Goal: Task Accomplishment & Management: Manage account settings

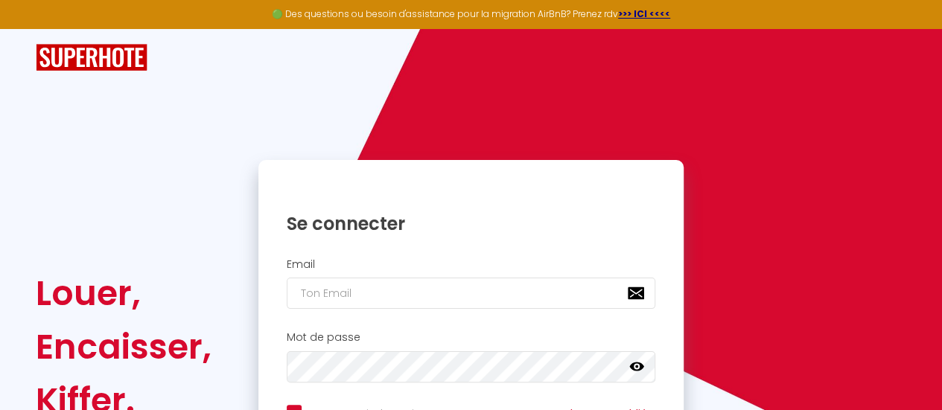
scroll to position [74, 0]
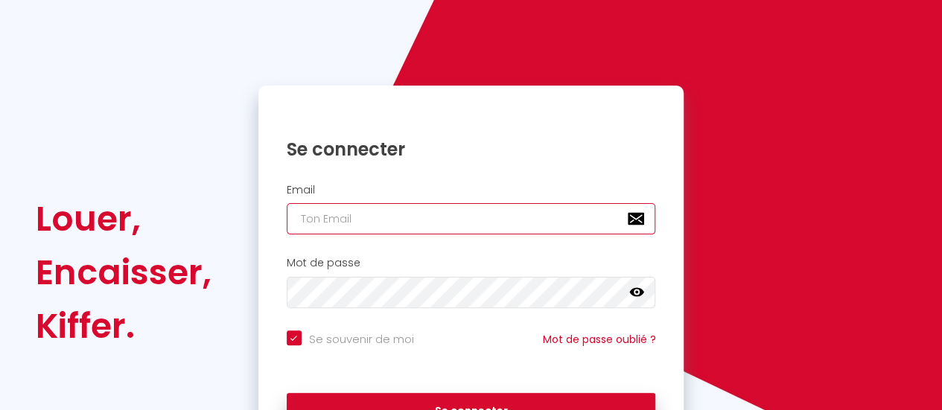
click at [389, 220] on input "email" at bounding box center [471, 218] width 369 height 31
type input "o"
checkbox input "true"
type input "on"
checkbox input "true"
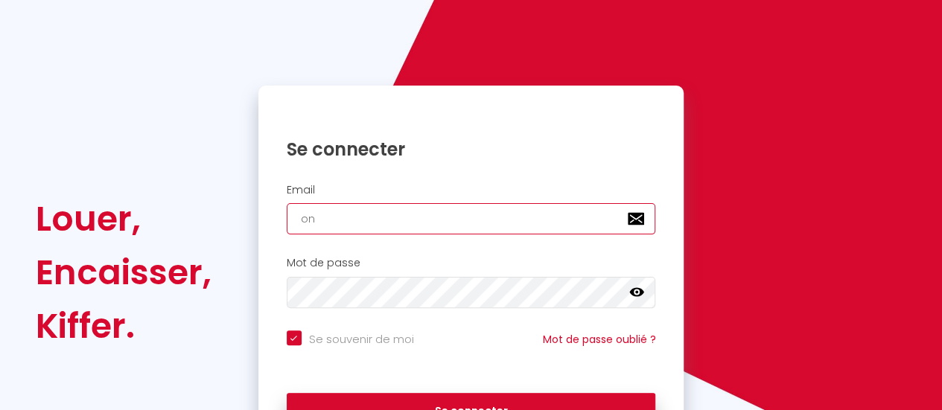
type input "one"
checkbox input "true"
type input "onec"
checkbox input "true"
type input "oneca"
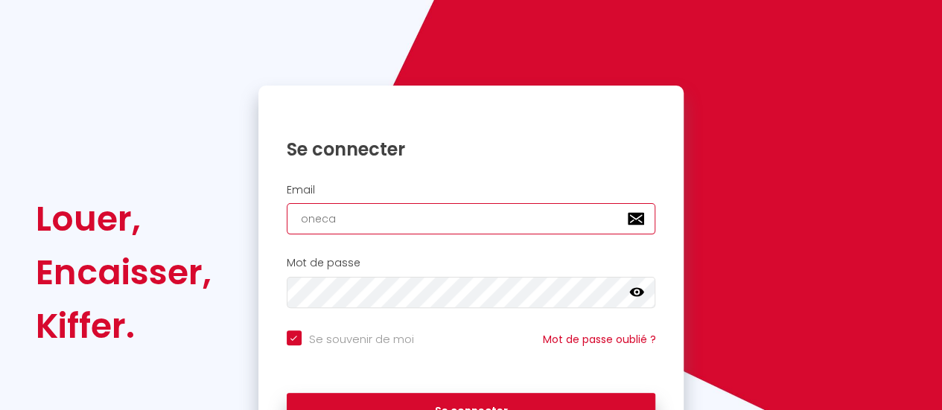
checkbox input "true"
type input "onecal"
checkbox input "true"
type input "onecall"
checkbox input "true"
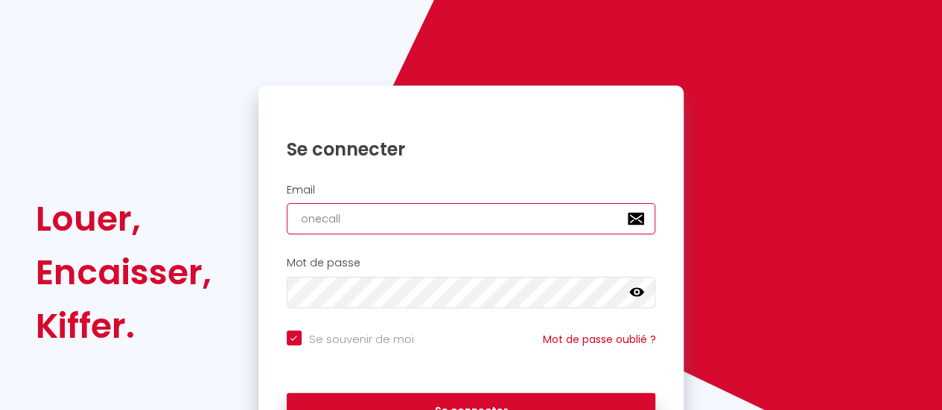
type input "onecallc"
checkbox input "true"
type input "onecallco"
checkbox input "true"
type input "onecallcon"
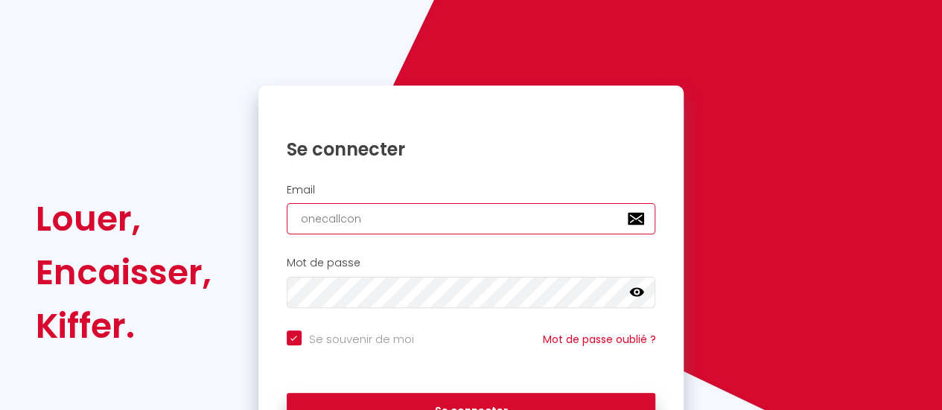
checkbox input "true"
type input "onecallconc"
checkbox input "true"
type input "onecallconci"
checkbox input "true"
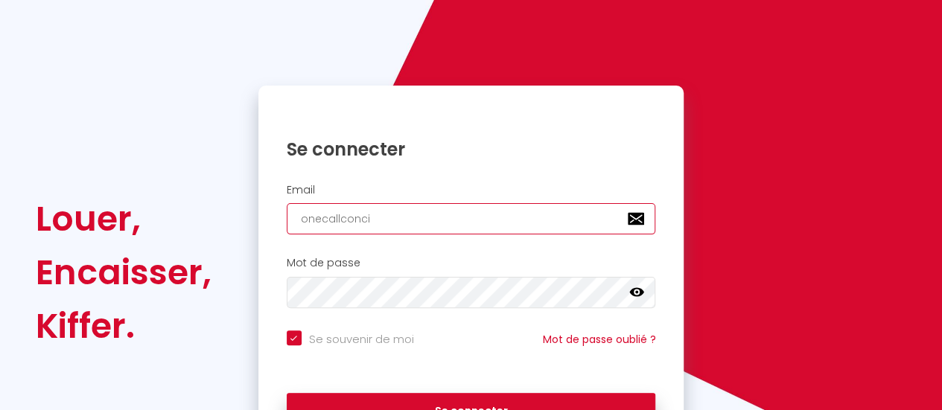
type input "onecallconcie"
checkbox input "true"
type input "onecallconcier"
checkbox input "true"
type input "onecallconcierg"
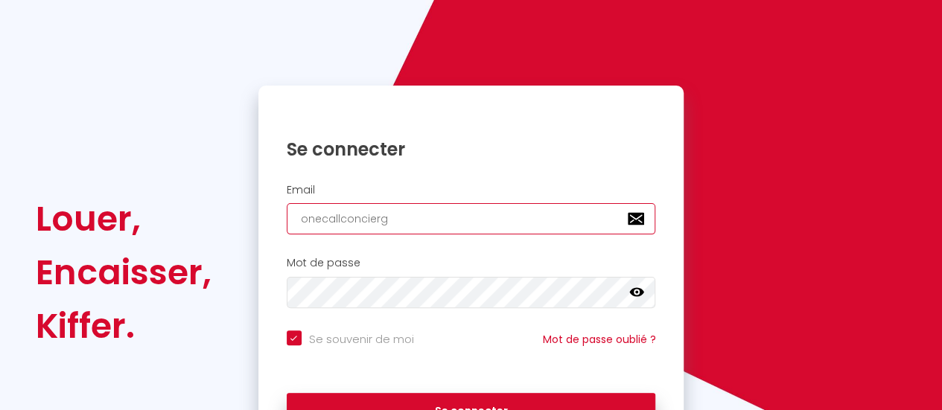
checkbox input "true"
type input "onecallconcierge"
checkbox input "true"
type input "onecallconcierger"
checkbox input "true"
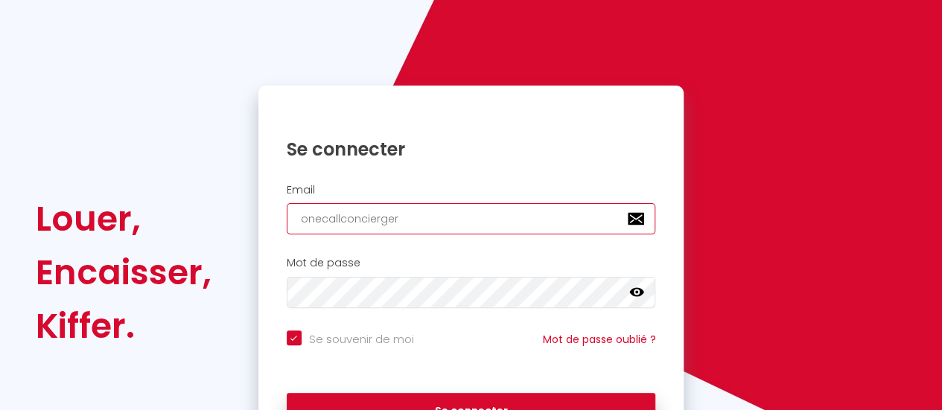
type input "onecallconciergeri"
checkbox input "true"
type input "onecallconciergerie"
checkbox input "true"
type input "onecallconciergerie5"
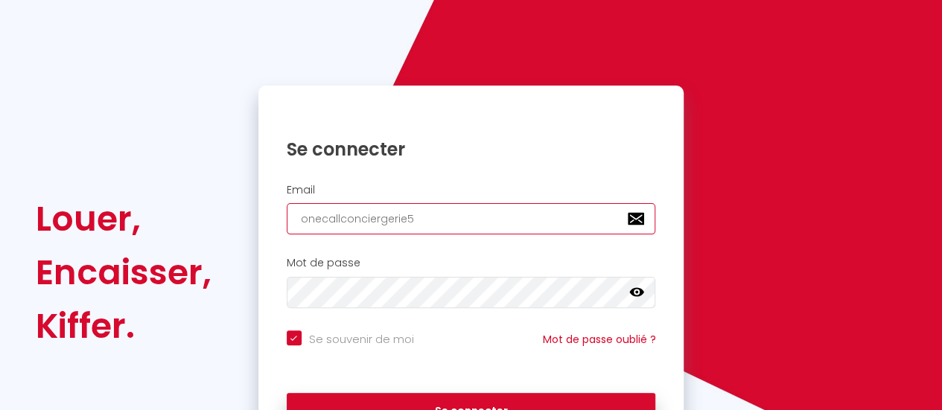
checkbox input "true"
type input "onecallconciergerie51"
checkbox input "true"
type input "onecallconciergerie51à"
checkbox input "true"
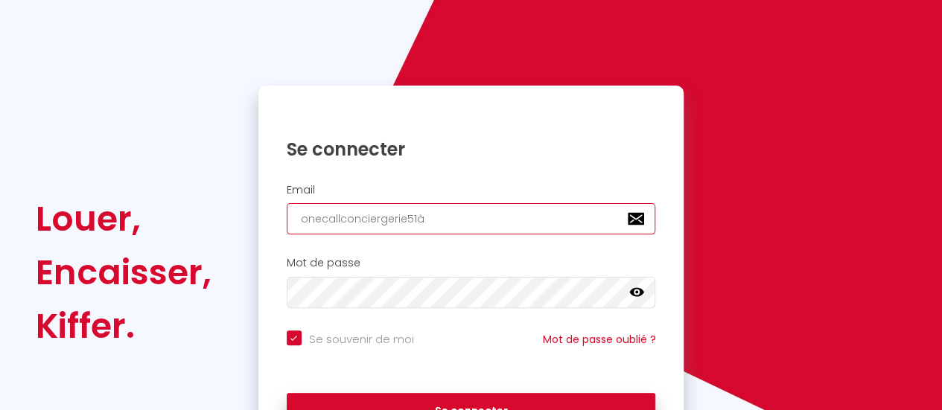
type input "onecallconciergerie51"
checkbox input "true"
type input "onecallconciergerie51@"
checkbox input "true"
type input "onecallconciergerie51@o"
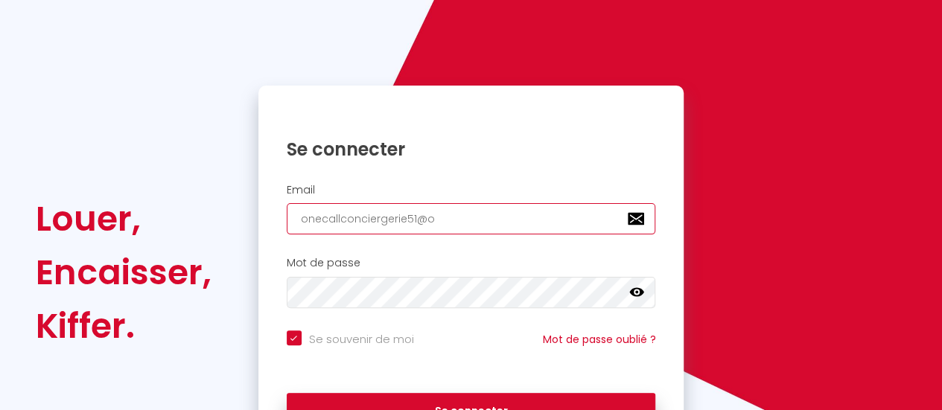
checkbox input "true"
type input "onecallconciergerie51@ou"
checkbox input "true"
type input "onecallconciergerie51@out"
checkbox input "true"
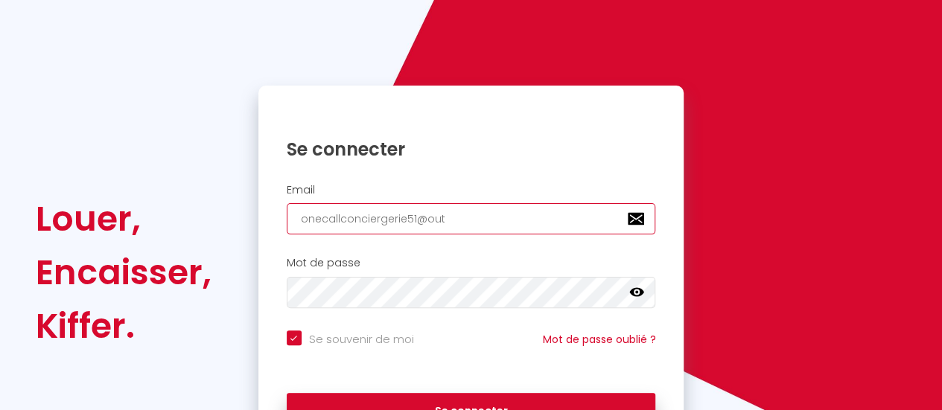
type input "onecallconciergerie51@outl"
checkbox input "true"
type input "onecallconciergerie51@outlo"
checkbox input "true"
type input "onecallconciergerie51@outloo"
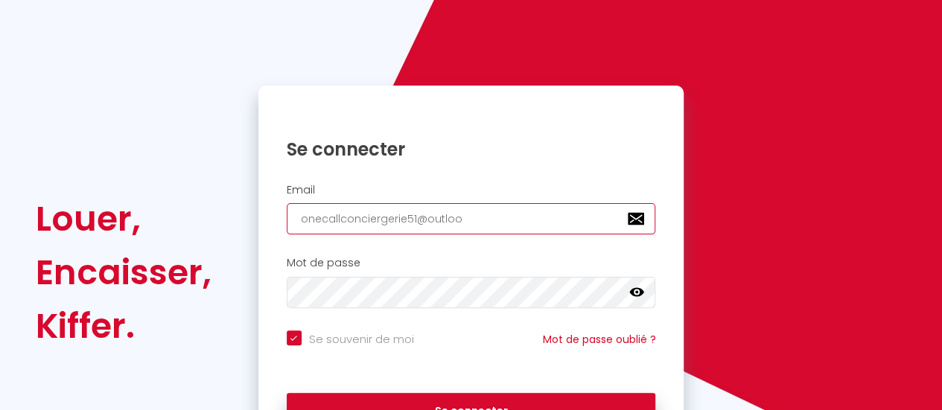
checkbox input "true"
type input "[EMAIL_ADDRESS]"
checkbox input "true"
type input "[EMAIL_ADDRESS]."
checkbox input "true"
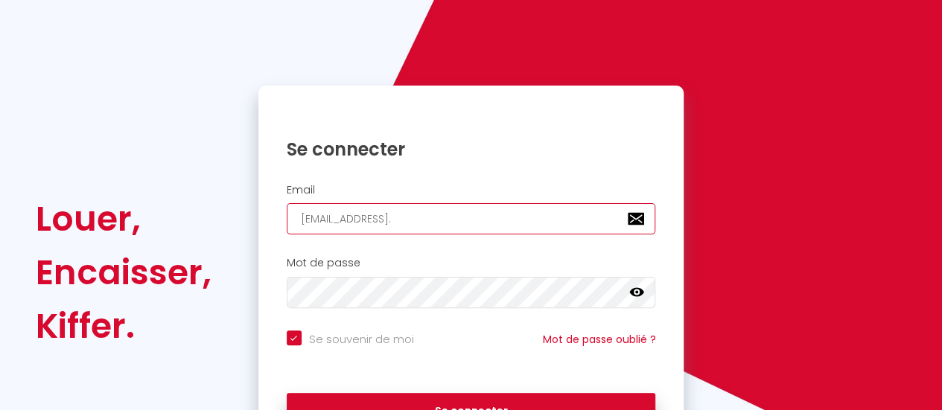
type input "onecallconciergerie51@outlook.c"
checkbox input "true"
type input "[EMAIL_ADDRESS][DOMAIN_NAME]"
checkbox input "true"
type input "[EMAIL_ADDRESS][DOMAIN_NAME]"
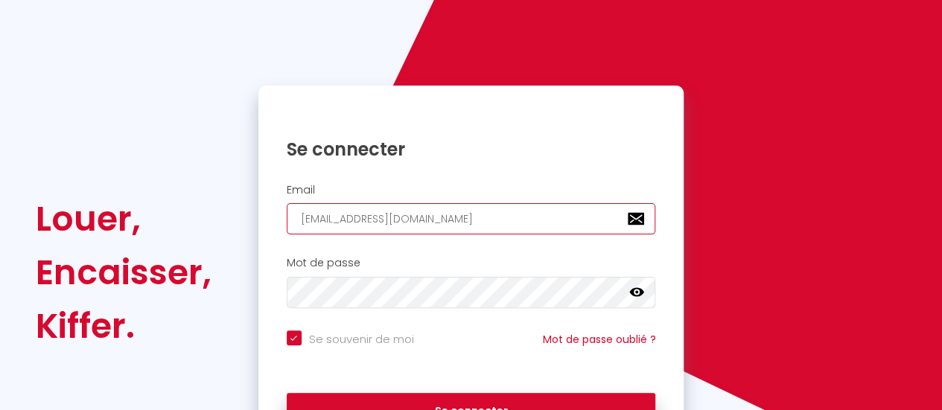
checkbox input "true"
type input "[EMAIL_ADDRESS][DOMAIN_NAME]"
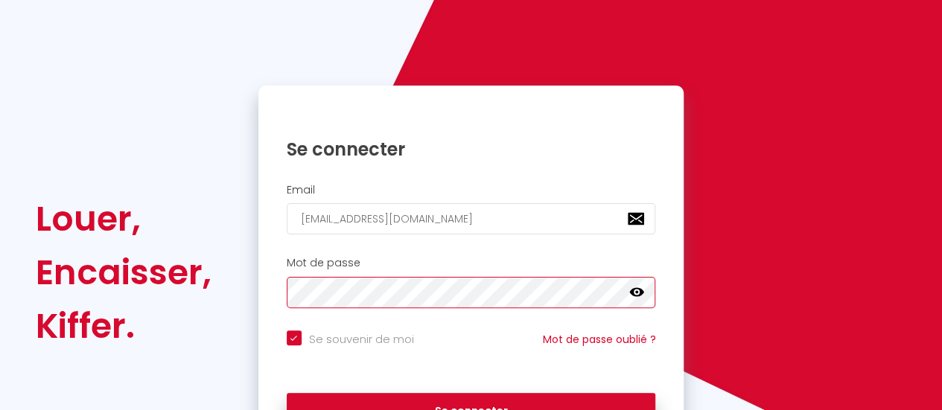
click at [287, 393] on button "Se connecter" at bounding box center [471, 411] width 369 height 37
checkbox input "true"
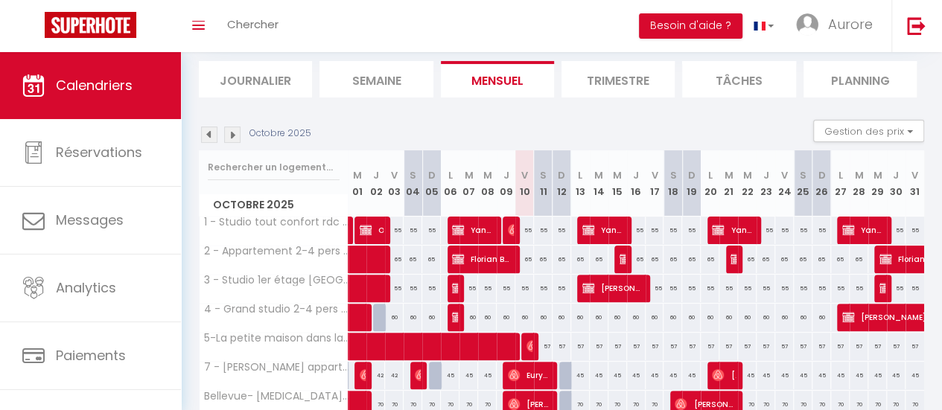
scroll to position [149, 0]
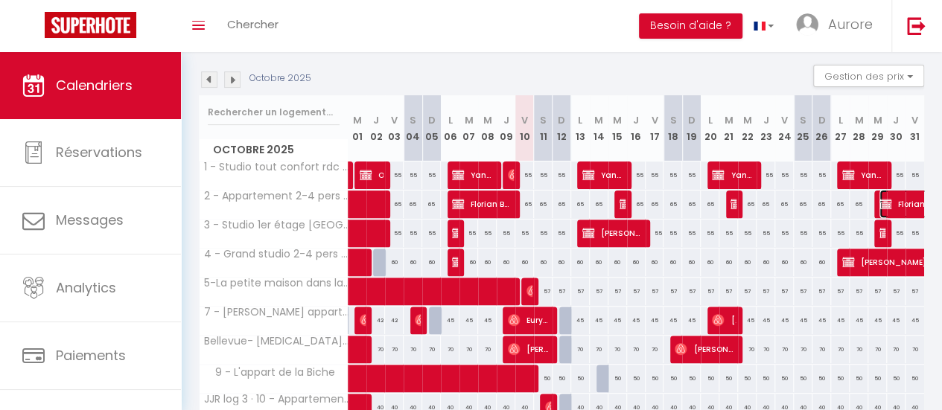
click at [880, 203] on img at bounding box center [885, 204] width 12 height 12
select select "OK"
select select "KO"
select select "0"
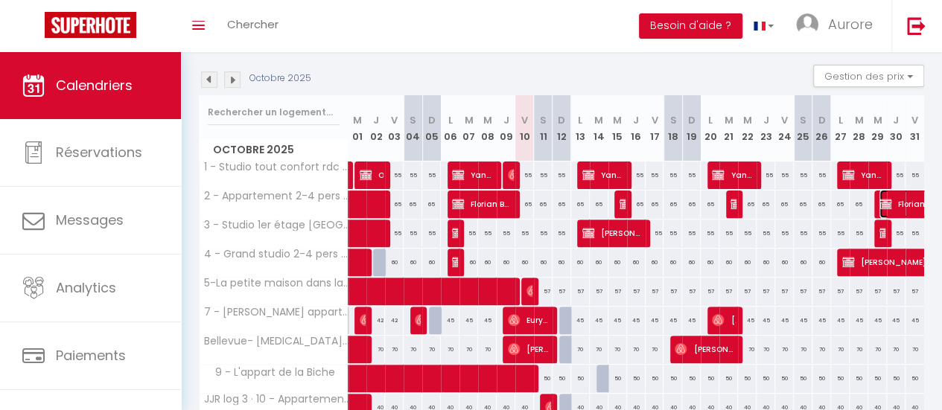
select select "1"
select select
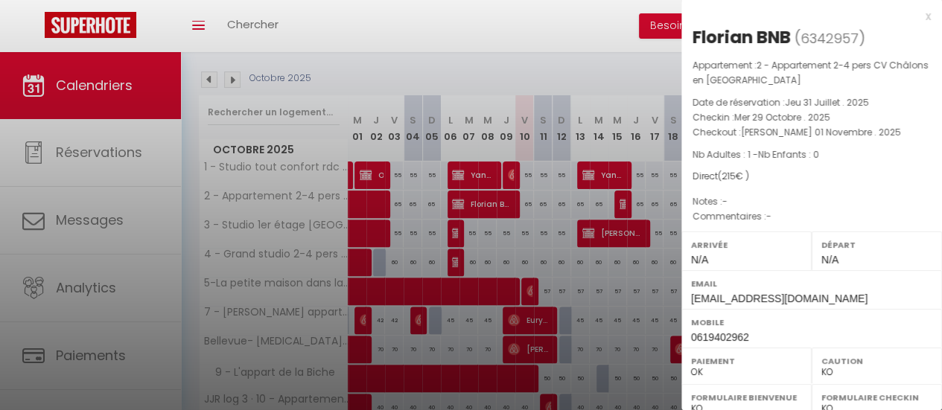
select select "47531"
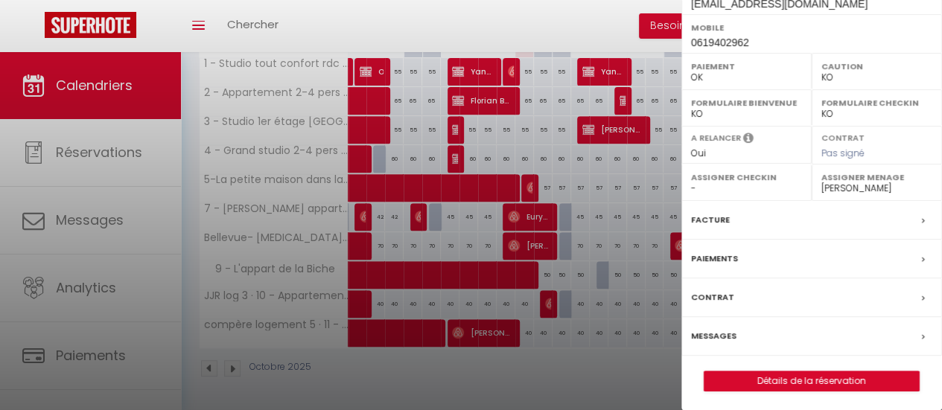
scroll to position [260, 0]
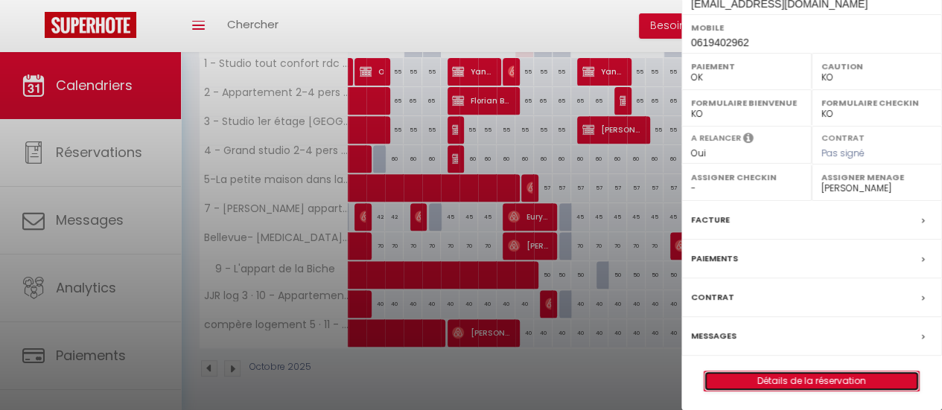
click at [831, 376] on link "Détails de la réservation" at bounding box center [811, 381] width 214 height 19
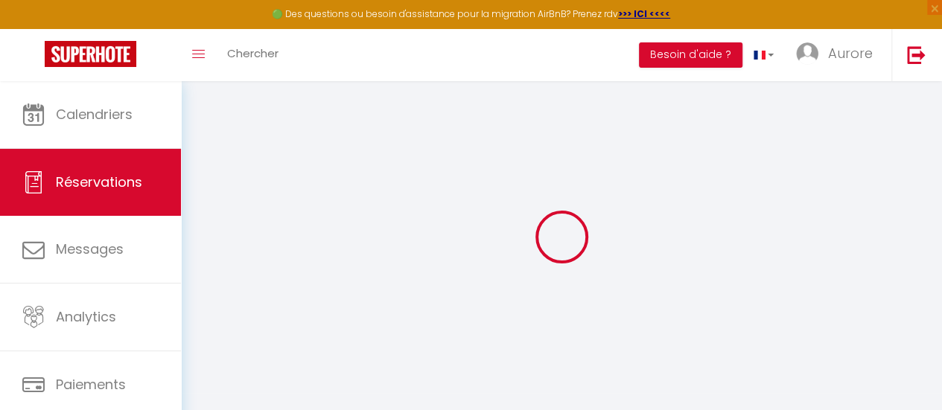
type input "[PERSON_NAME]"
type input "BNB"
type input "[EMAIL_ADDRESS][DOMAIN_NAME]"
type input "0619402962"
select select "FR"
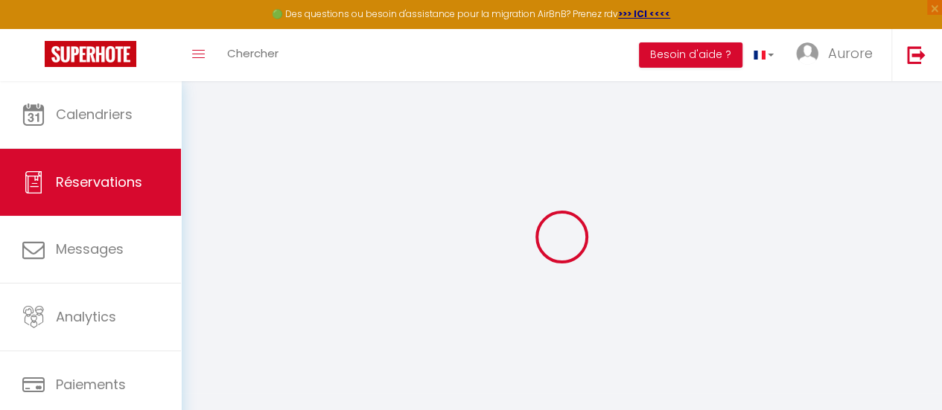
select select "70305"
select select "1"
type input "Mer 29 Octobre 2025"
select select
type input "[PERSON_NAME] 01 Novembre 2025"
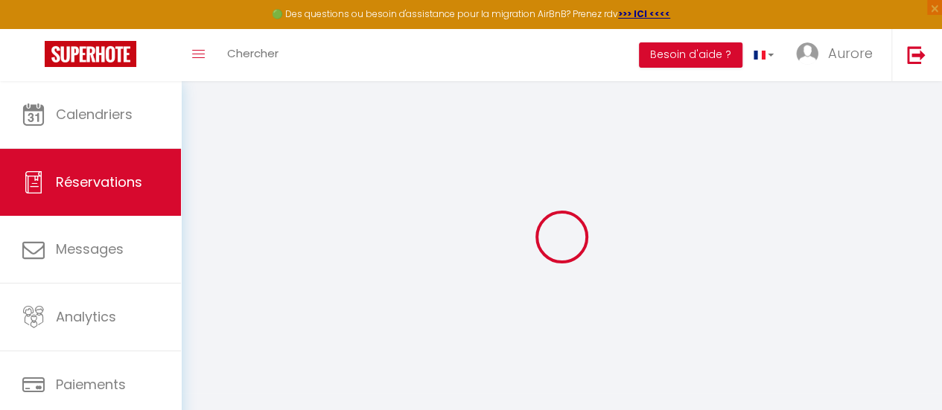
select select
type input "1"
select select "12"
select select
type input "195"
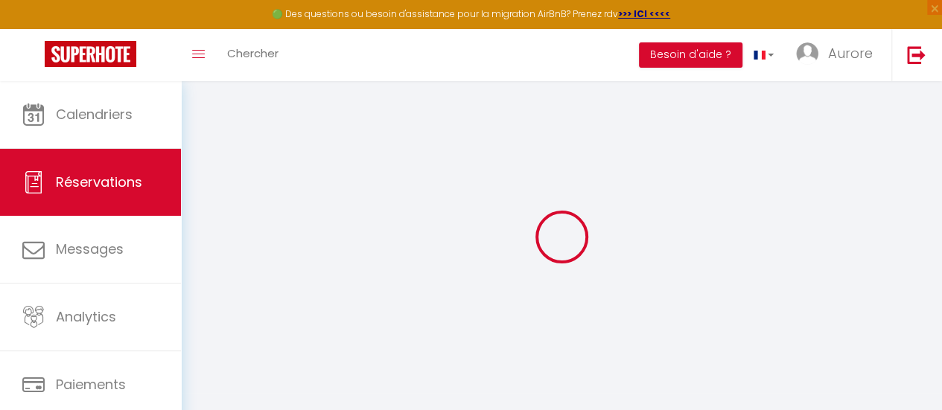
checkbox input "false"
type input "0"
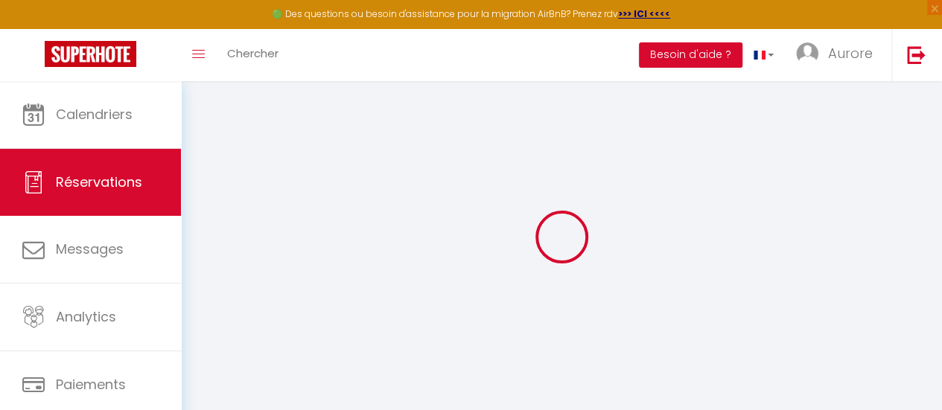
select select
select select "14"
checkbox input "false"
select select
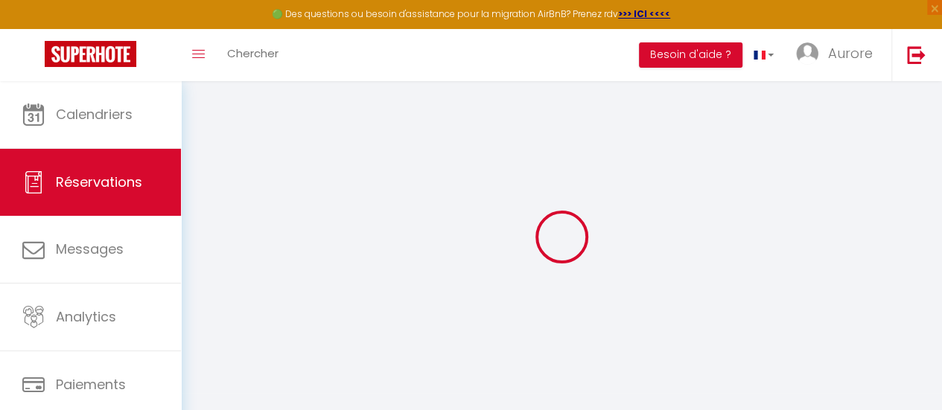
select select
checkbox input "false"
select select
checkbox input "false"
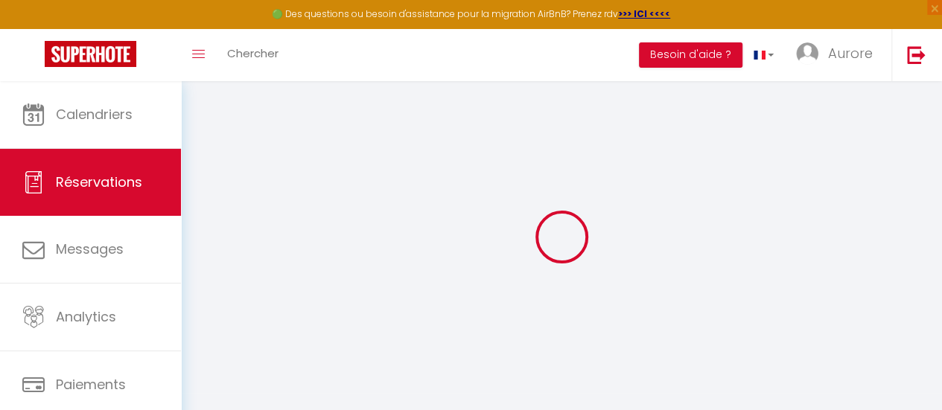
select select
checkbox input "false"
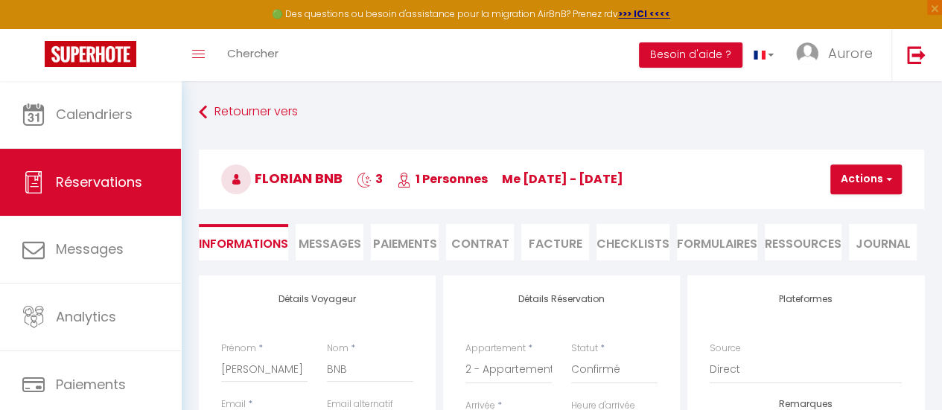
type input "20"
select select
checkbox input "false"
select select
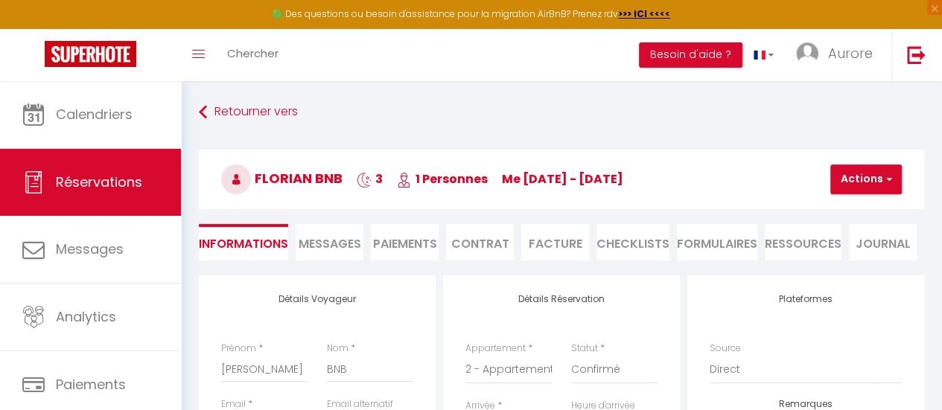
select select
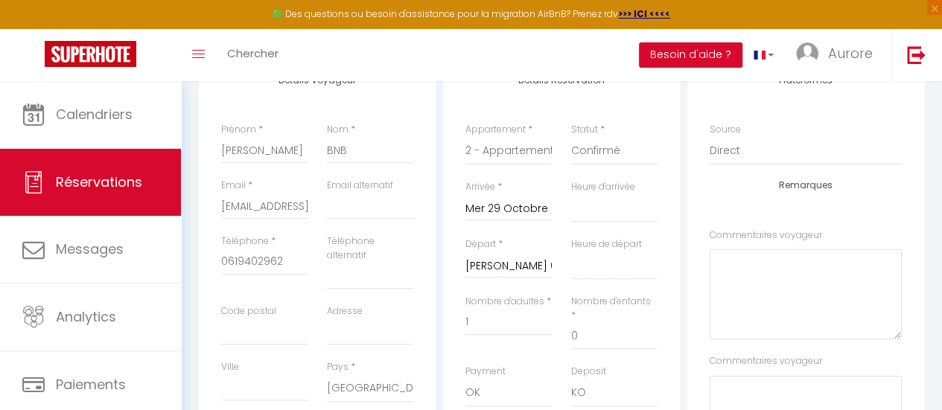
scroll to position [223, 0]
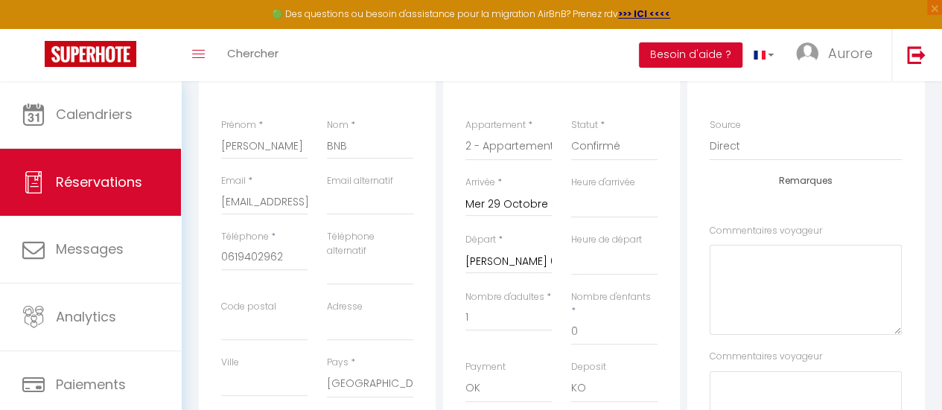
click at [511, 266] on input "[PERSON_NAME] 01 Novembre 2025" at bounding box center [508, 261] width 86 height 19
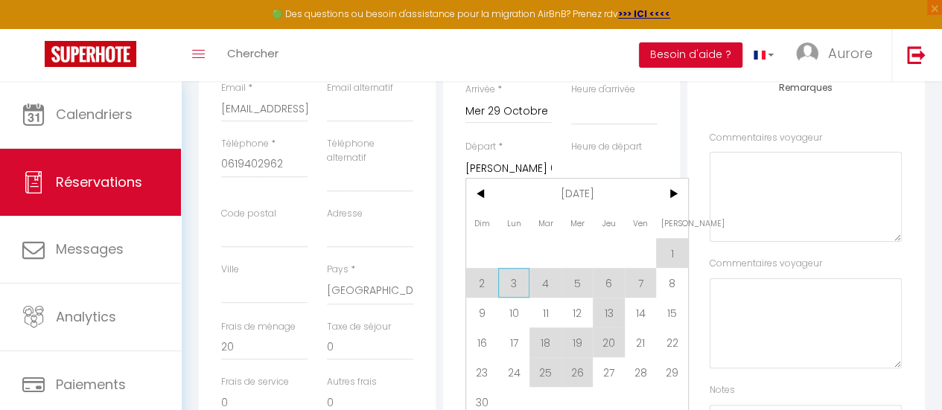
scroll to position [372, 0]
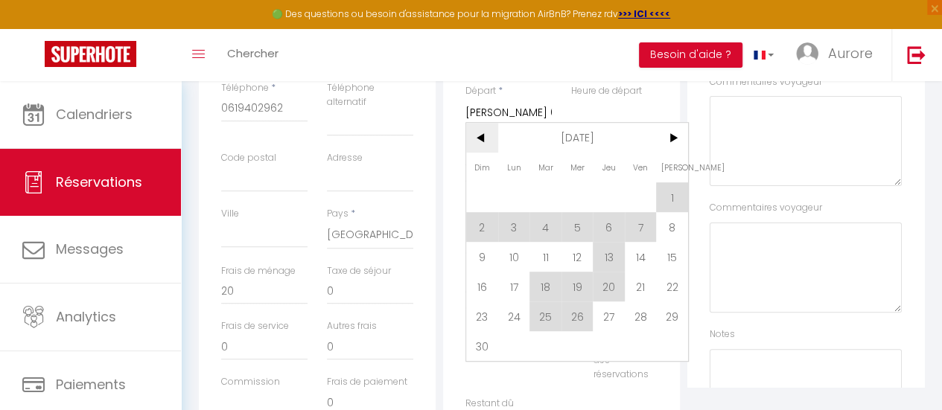
click at [477, 147] on span "<" at bounding box center [482, 138] width 32 height 30
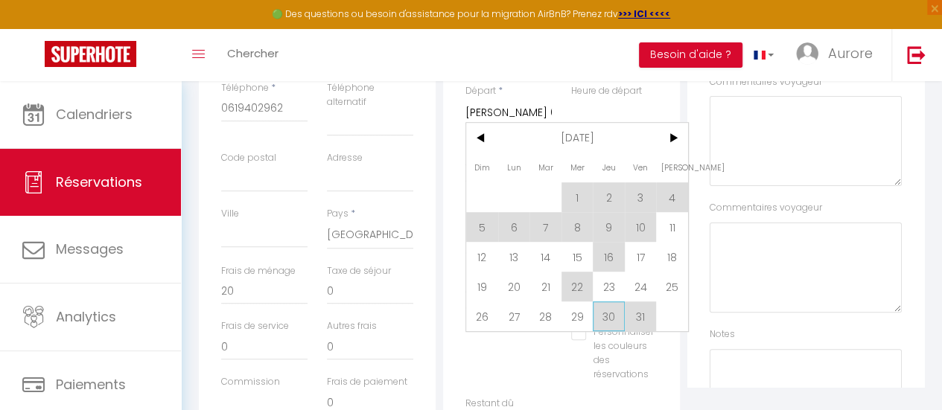
click at [614, 314] on span "30" at bounding box center [609, 317] width 32 height 30
select select
type input "Jeu 30 Octobre 2025"
select select
checkbox input "false"
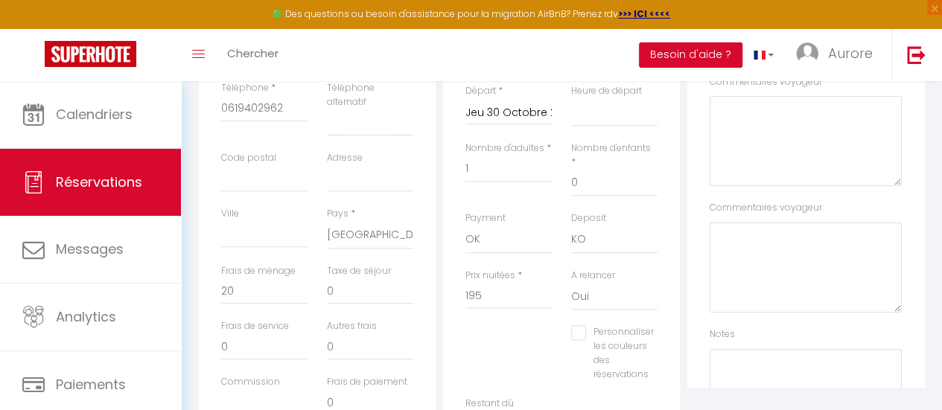
select select
type input "65"
checkbox input "false"
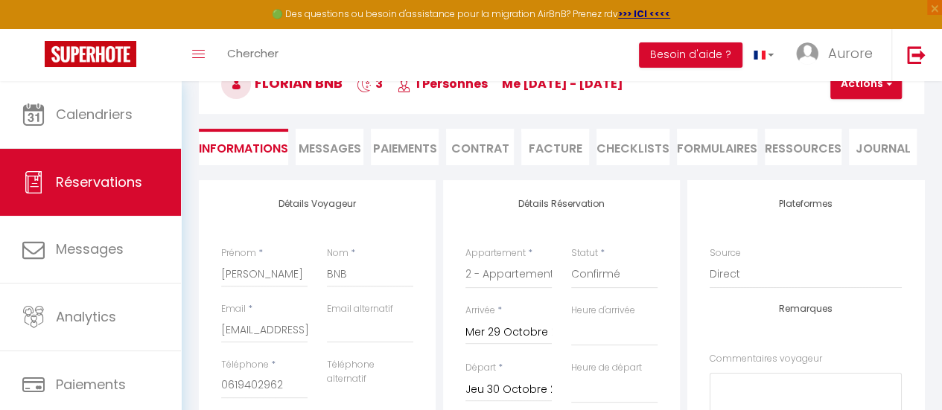
scroll to position [0, 0]
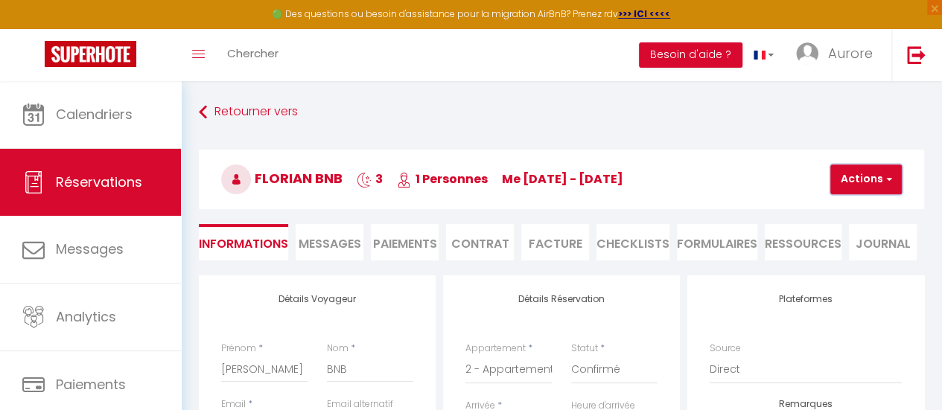
click at [865, 181] on button "Actions" at bounding box center [865, 180] width 71 height 30
click at [853, 214] on link "Enregistrer" at bounding box center [879, 212] width 118 height 19
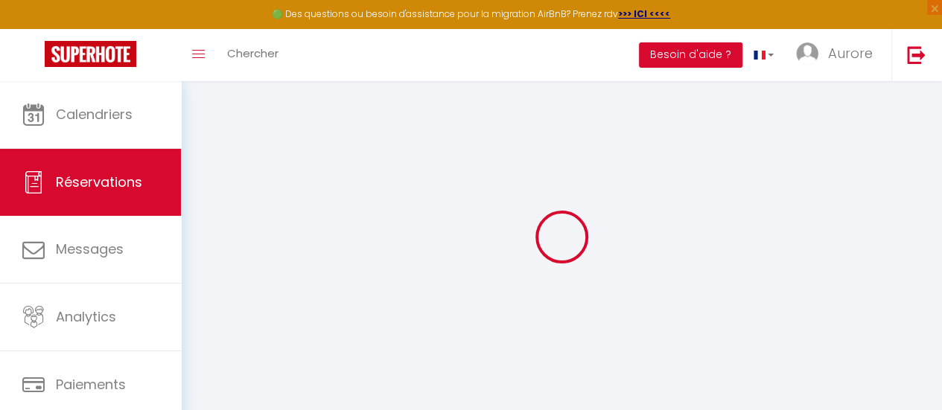
select select "not_cancelled"
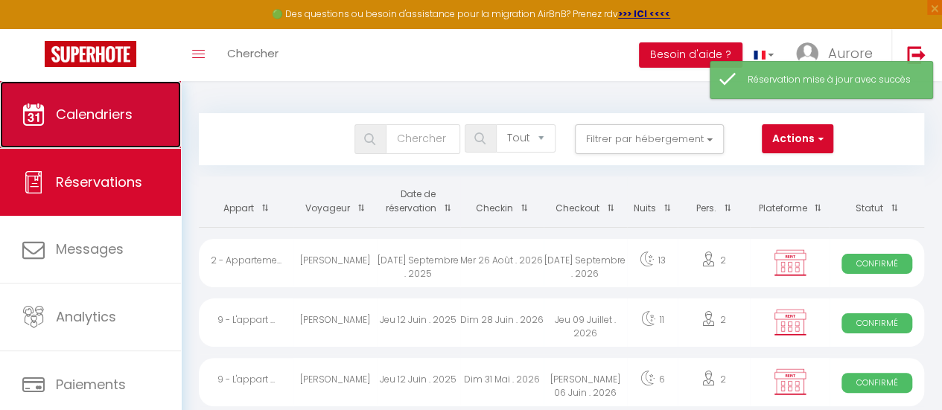
click at [124, 112] on span "Calendriers" at bounding box center [94, 114] width 77 height 19
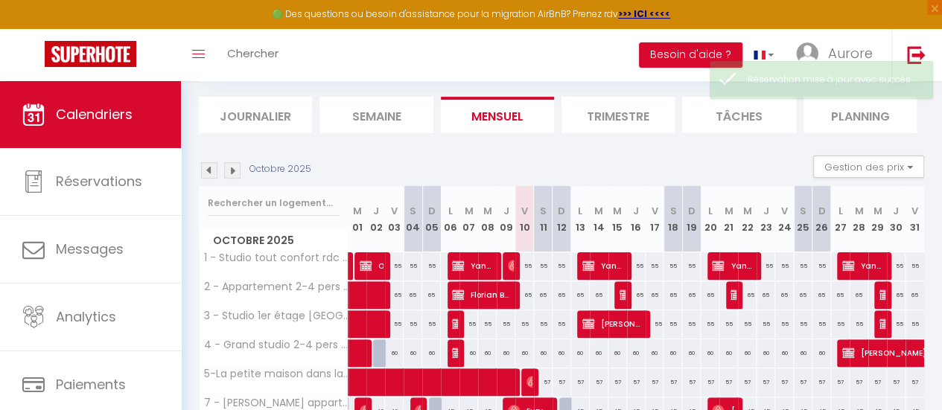
scroll to position [149, 0]
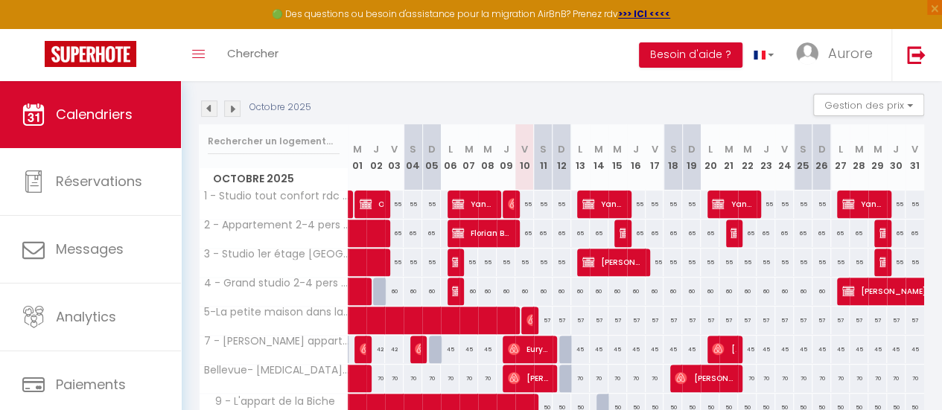
click at [238, 106] on img at bounding box center [232, 109] width 16 height 16
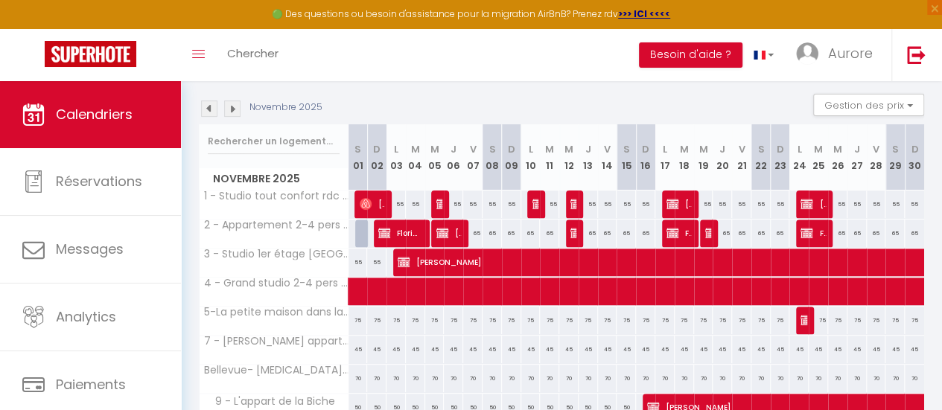
click at [360, 234] on div at bounding box center [364, 234] width 19 height 28
type input "65"
type input "[PERSON_NAME] 01 Novembre 2025"
type input "Dim 02 Novembre 2025"
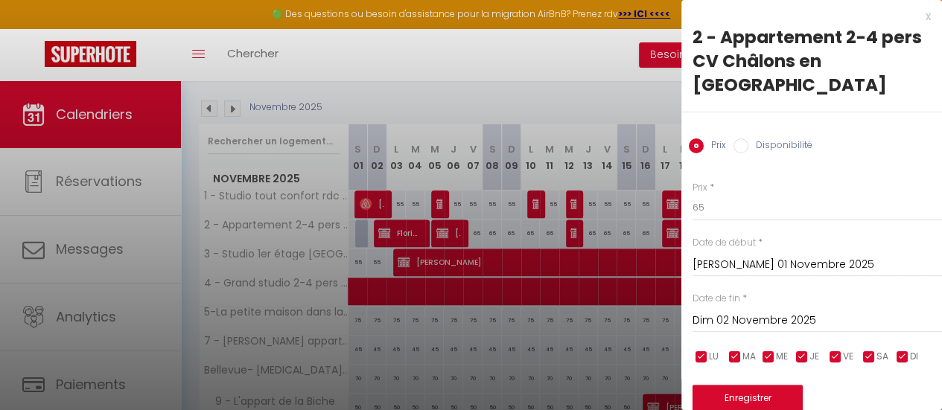
click at [748, 139] on label "Disponibilité" at bounding box center [780, 147] width 64 height 16
click at [748, 139] on input "Disponibilité" at bounding box center [740, 146] width 15 height 15
radio input "true"
radio input "false"
click at [754, 386] on button "Enregistrer" at bounding box center [748, 399] width 110 height 27
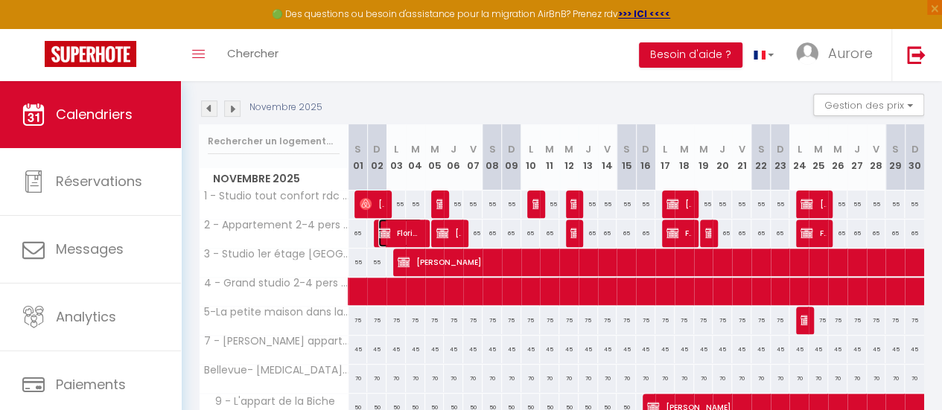
click at [379, 226] on span "Florian BNB" at bounding box center [399, 233] width 43 height 28
select select "OK"
select select "KO"
select select "0"
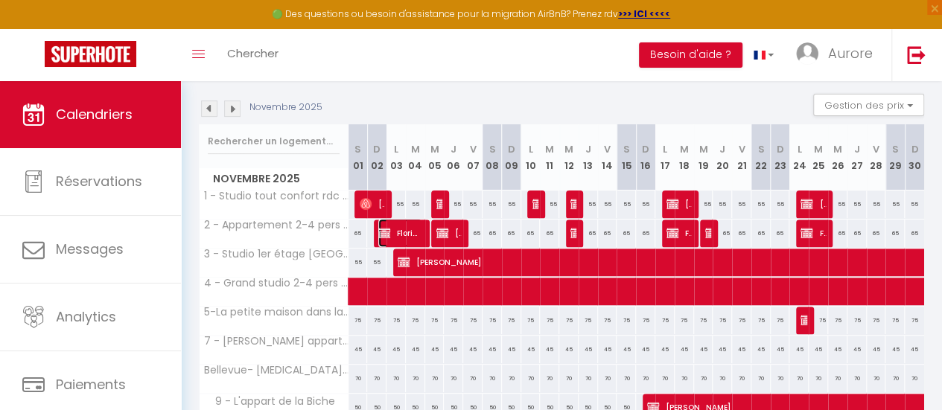
select select "1"
select select
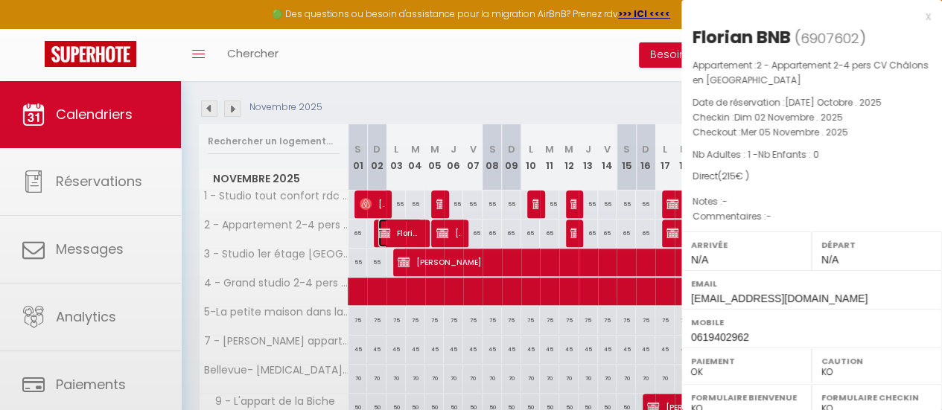
select select "47531"
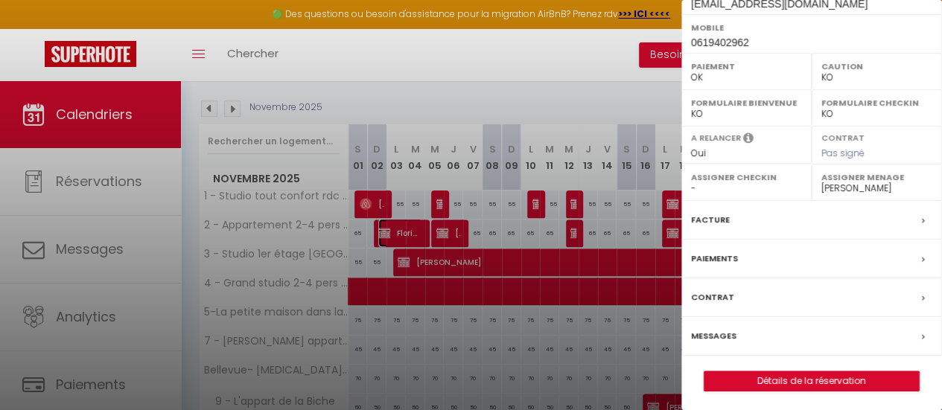
scroll to position [289, 0]
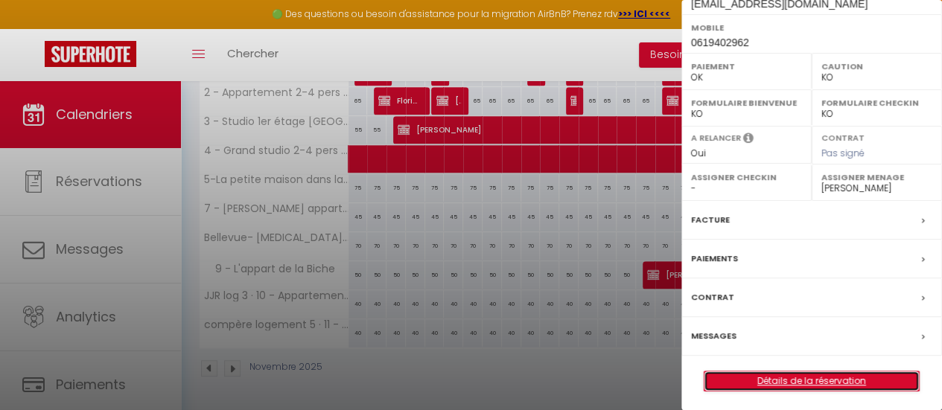
click at [789, 377] on link "Détails de la réservation" at bounding box center [811, 381] width 214 height 19
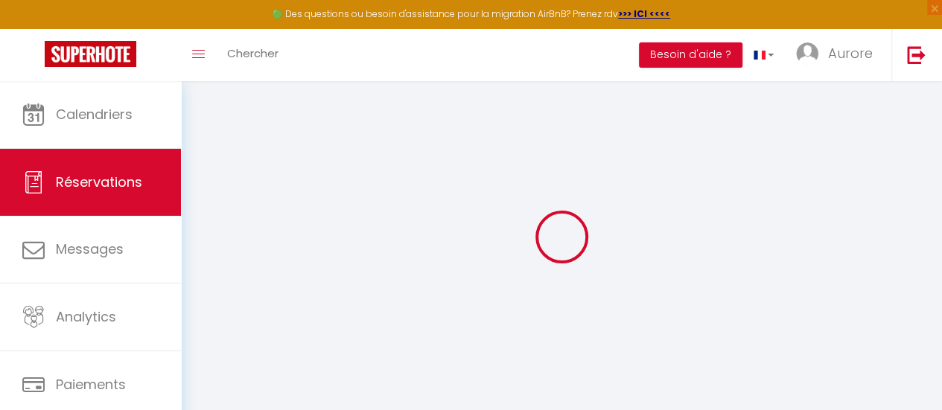
type input "[PERSON_NAME]"
type input "BNB"
type input "[EMAIL_ADDRESS][DOMAIN_NAME]"
type input "0619402962"
select select "FR"
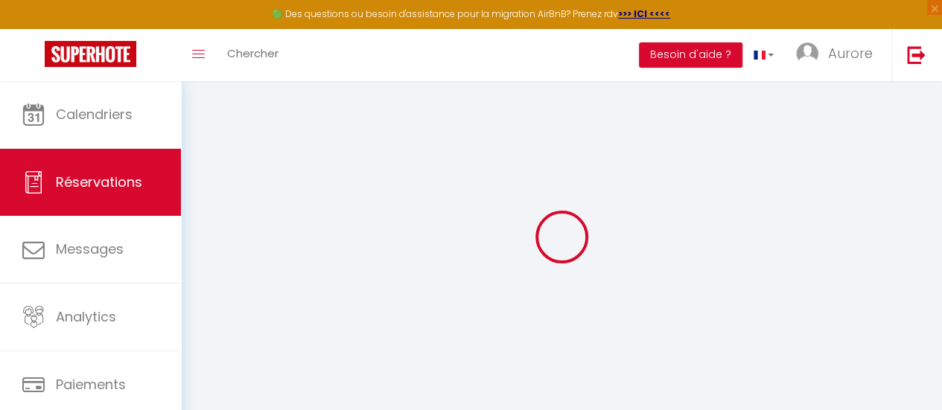
select select "70305"
select select "1"
type input "Dim 02 Novembre 2025"
select select
type input "Mer 05 Novembre 2025"
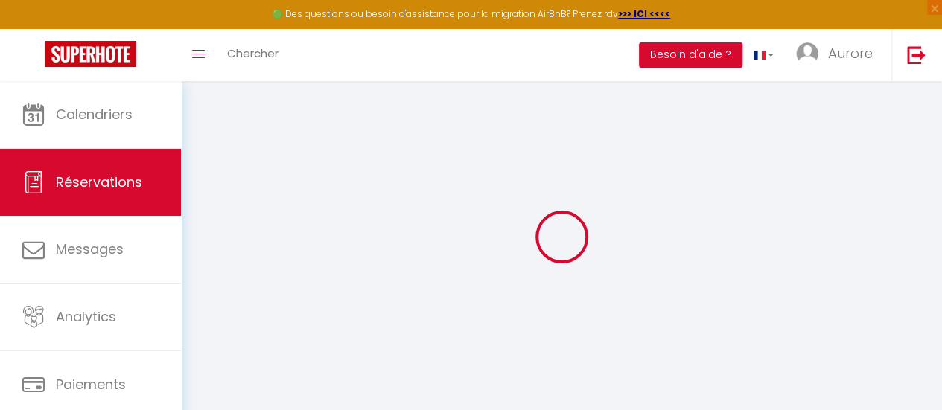
select select
type input "1"
select select "12"
select select
type input "195"
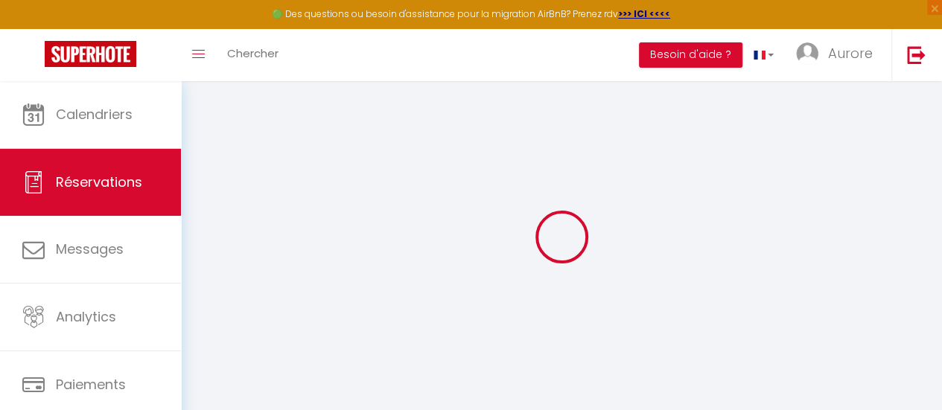
checkbox input "false"
type input "0"
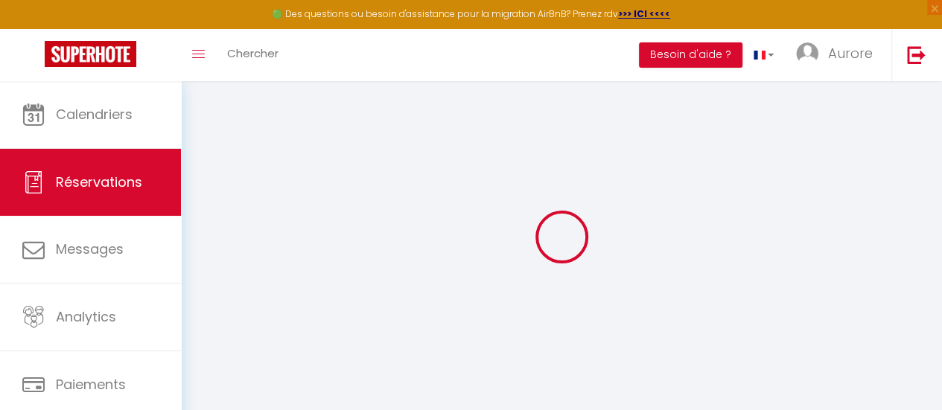
select select
select select "14"
checkbox input "false"
select select
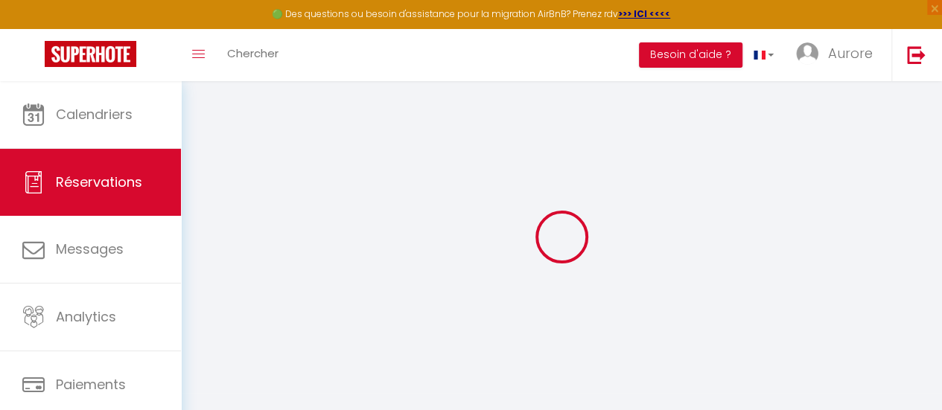
select select
checkbox input "false"
select select
checkbox input "false"
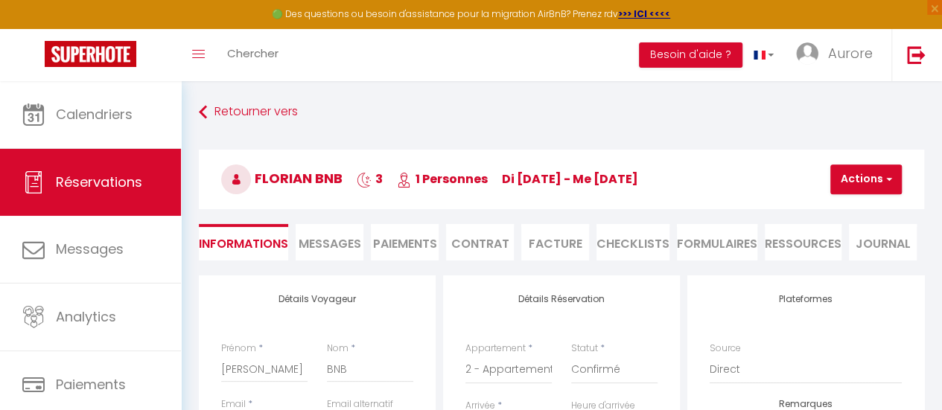
select select
checkbox input "false"
type input "20"
select select
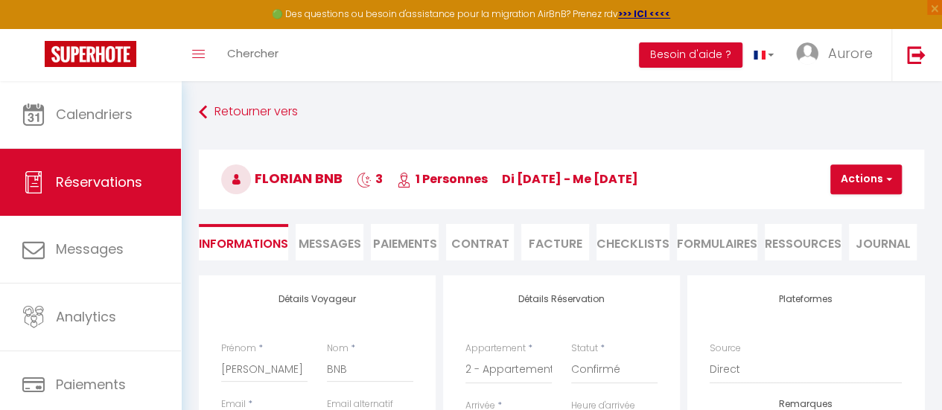
select select
checkbox input "false"
select select
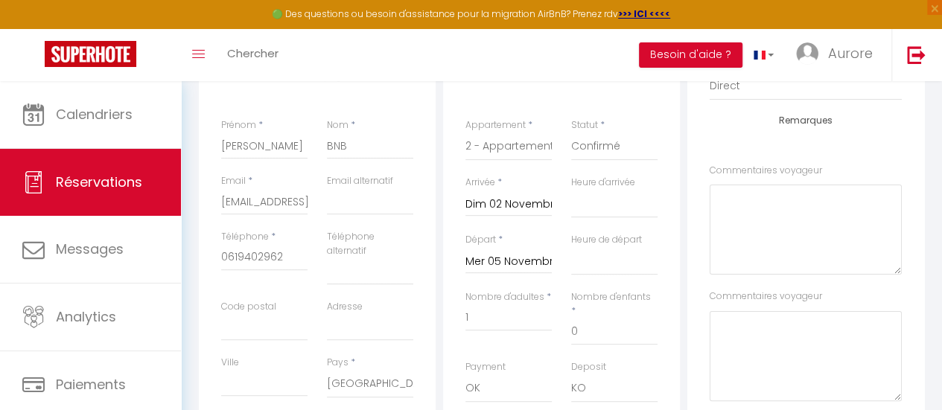
scroll to position [74, 0]
click at [529, 207] on input "Dim 02 Novembre 2025" at bounding box center [508, 204] width 86 height 19
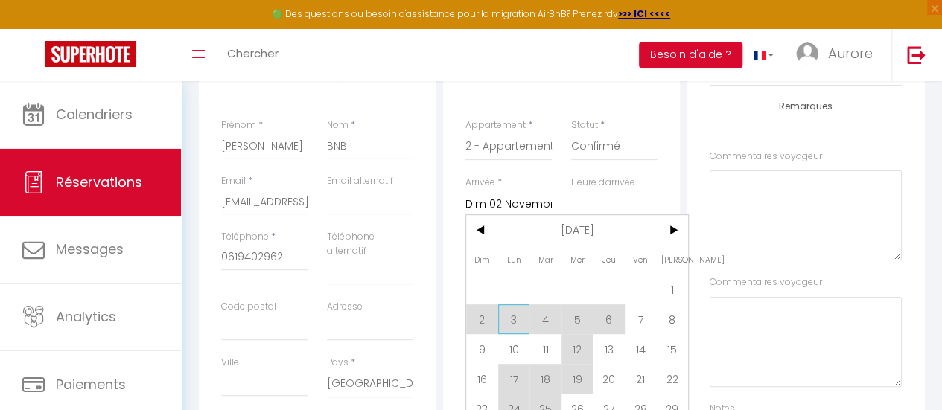
click at [512, 314] on span "3" at bounding box center [514, 320] width 32 height 30
type input "Lun 03 Novembre 2025"
select select
checkbox input "false"
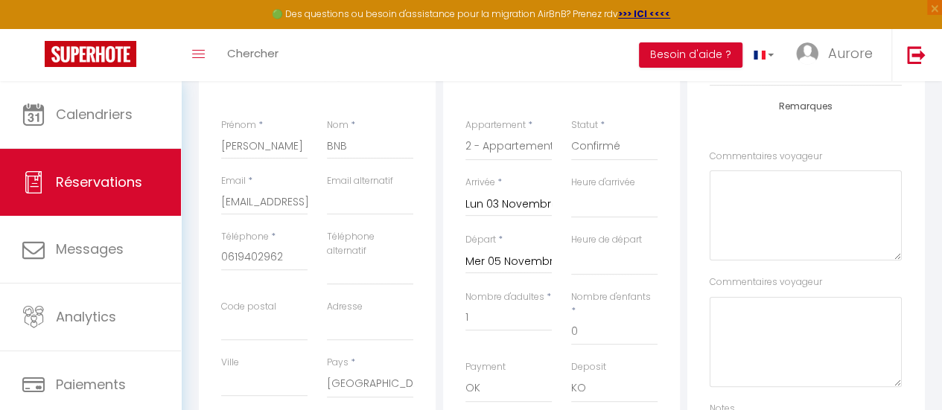
select select
type input "130"
checkbox input "false"
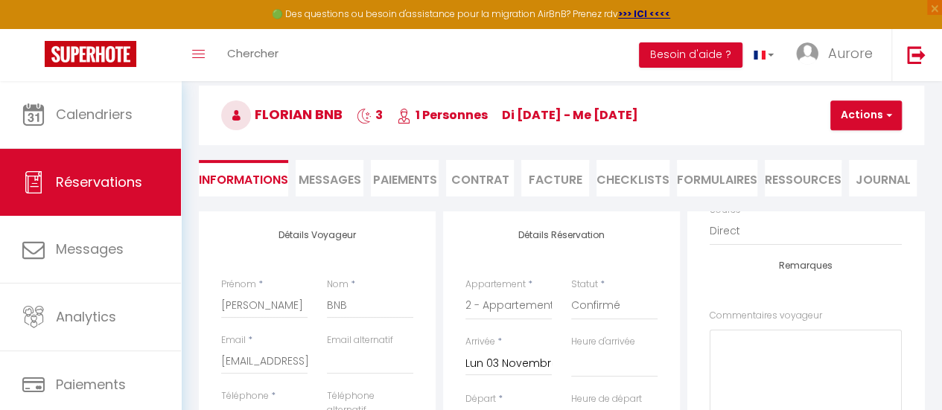
scroll to position [0, 0]
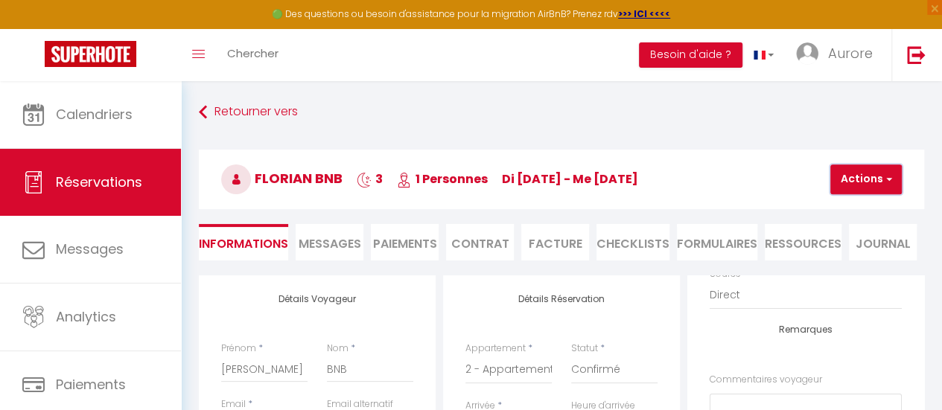
click at [871, 180] on button "Actions" at bounding box center [865, 180] width 71 height 30
click at [863, 210] on link "Enregistrer" at bounding box center [879, 212] width 118 height 19
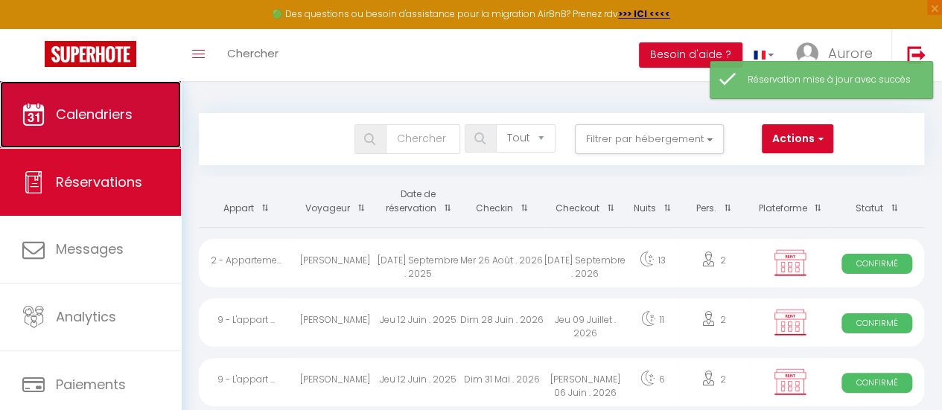
click at [49, 115] on link "Calendriers" at bounding box center [90, 114] width 181 height 67
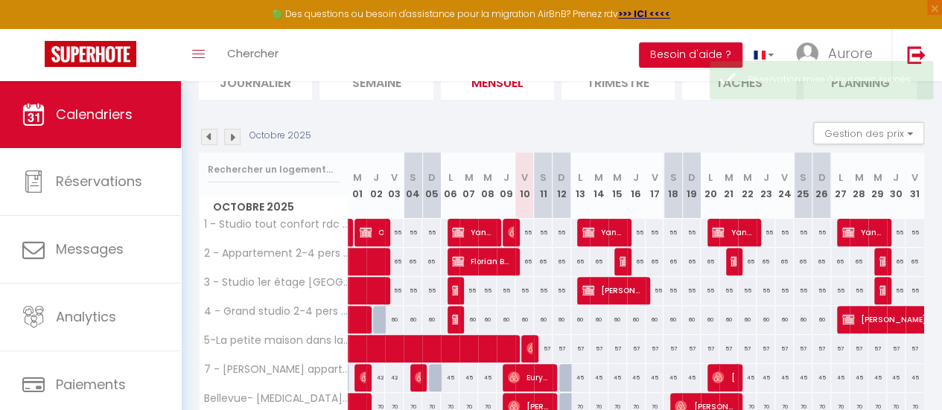
scroll to position [149, 0]
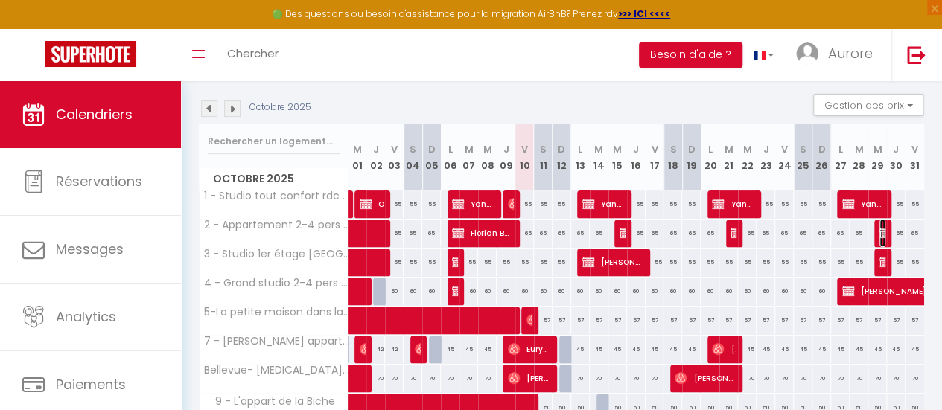
click at [879, 229] on img at bounding box center [885, 233] width 12 height 12
select select "OK"
select select "KO"
select select "0"
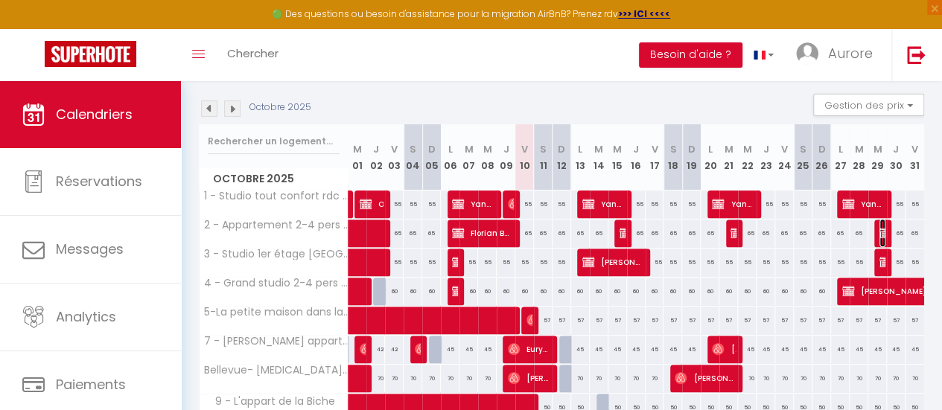
select select "1"
select select
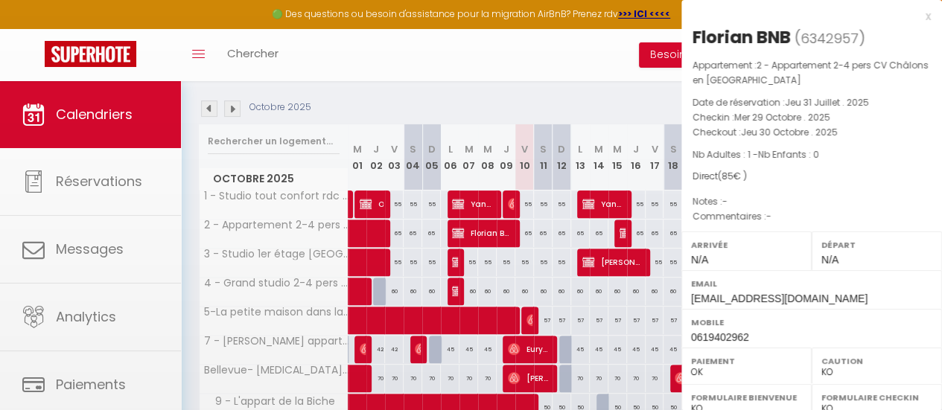
select select "47531"
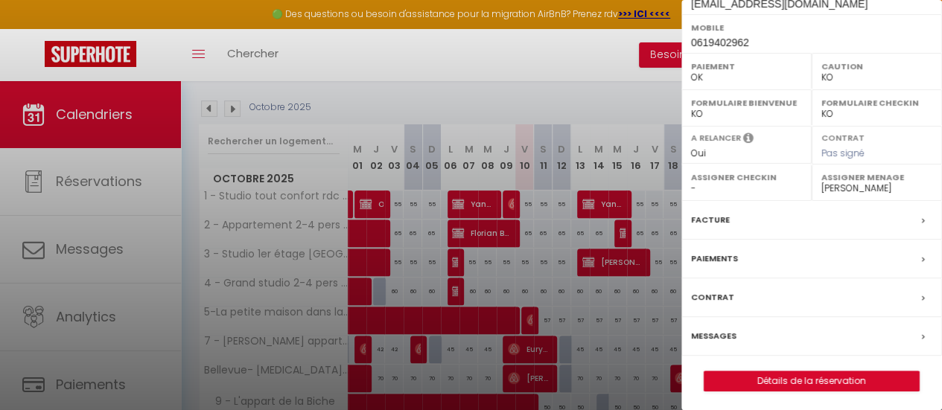
scroll to position [223, 0]
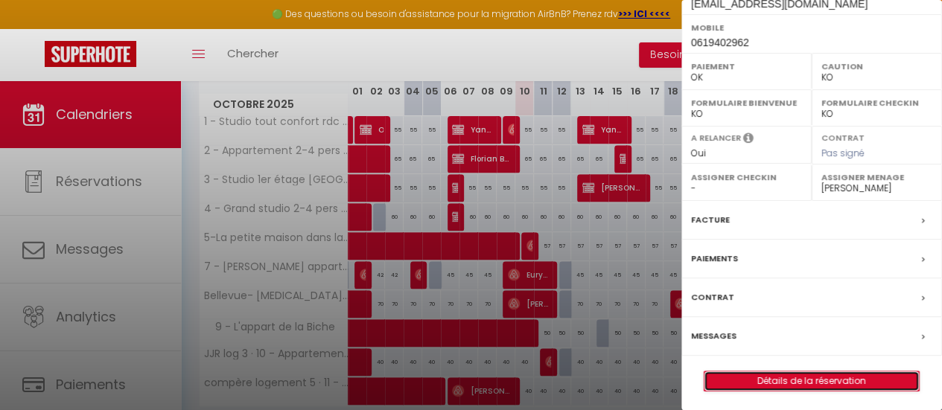
click at [791, 382] on link "Détails de la réservation" at bounding box center [811, 381] width 214 height 19
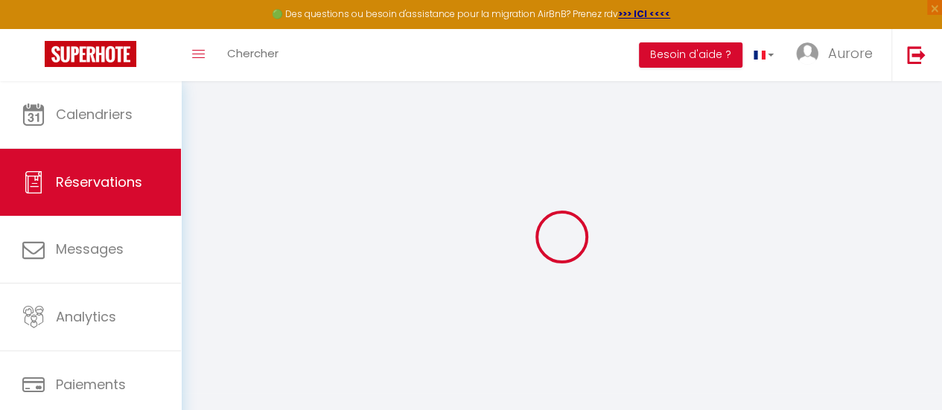
select select
checkbox input "false"
type input "20"
select select
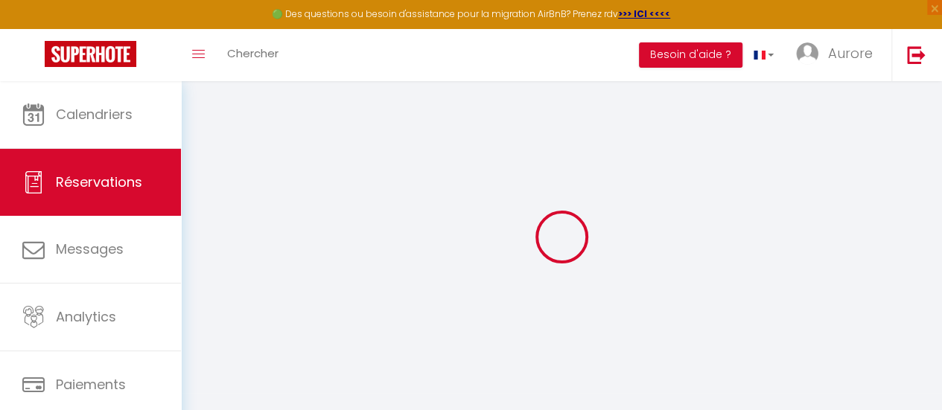
select select
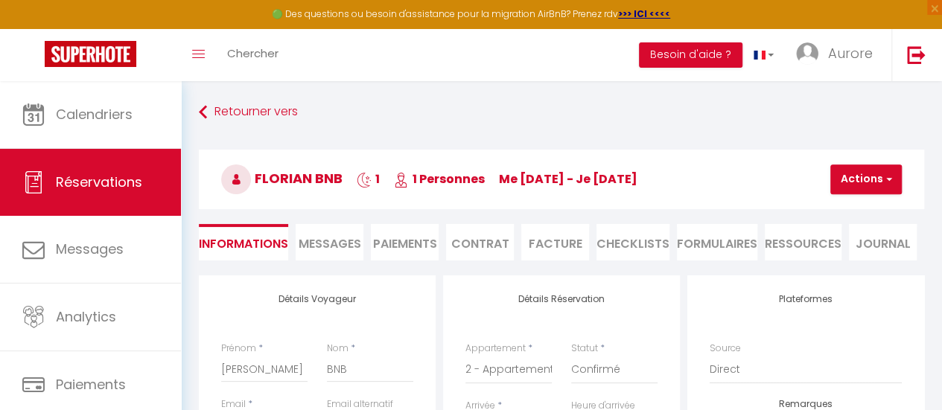
checkbox input "false"
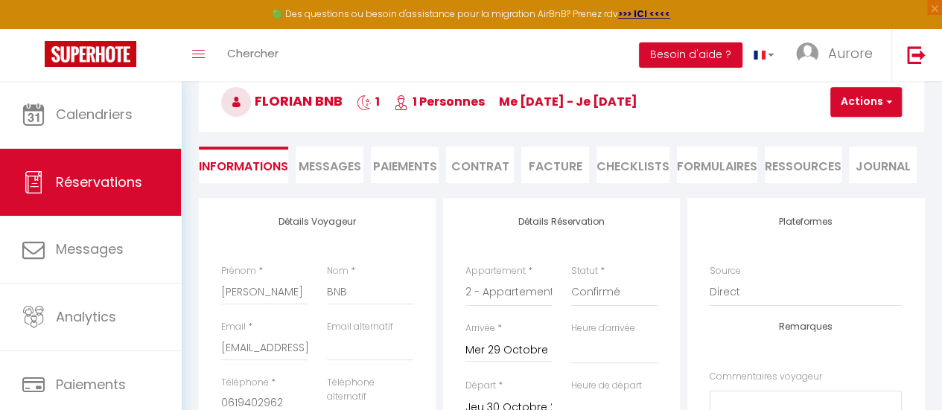
scroll to position [223, 0]
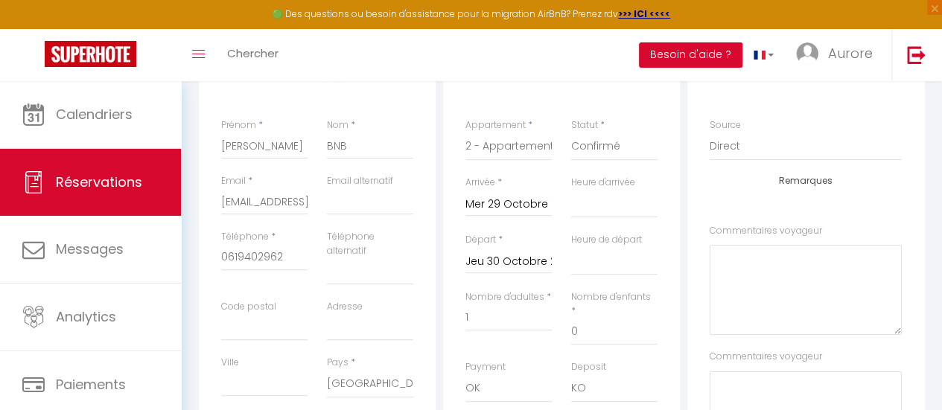
click at [517, 258] on input "Jeu 30 Octobre 2025" at bounding box center [508, 261] width 86 height 19
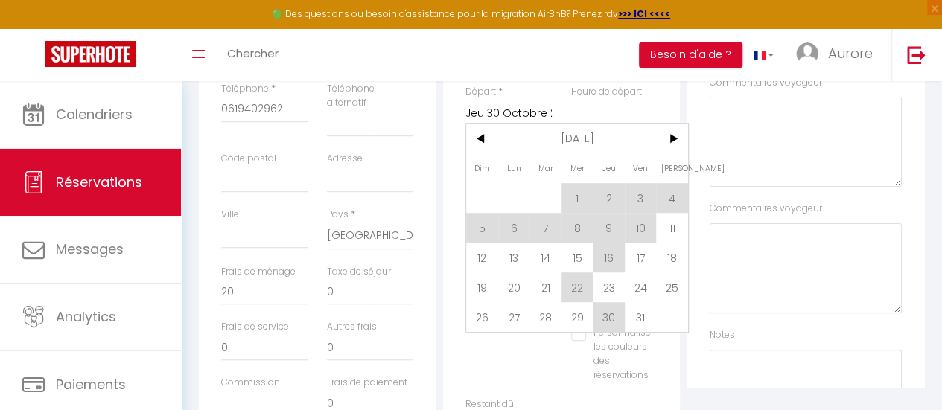
scroll to position [372, 0]
click at [644, 318] on span "31" at bounding box center [641, 317] width 32 height 30
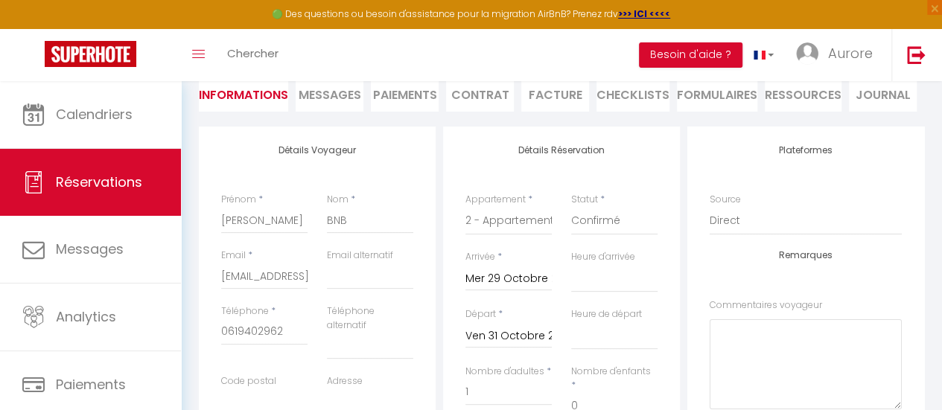
scroll to position [74, 0]
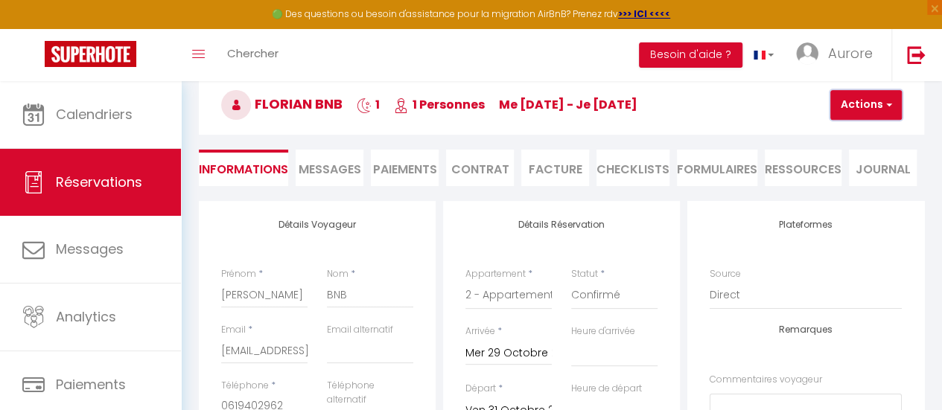
click at [857, 103] on button "Actions" at bounding box center [865, 105] width 71 height 30
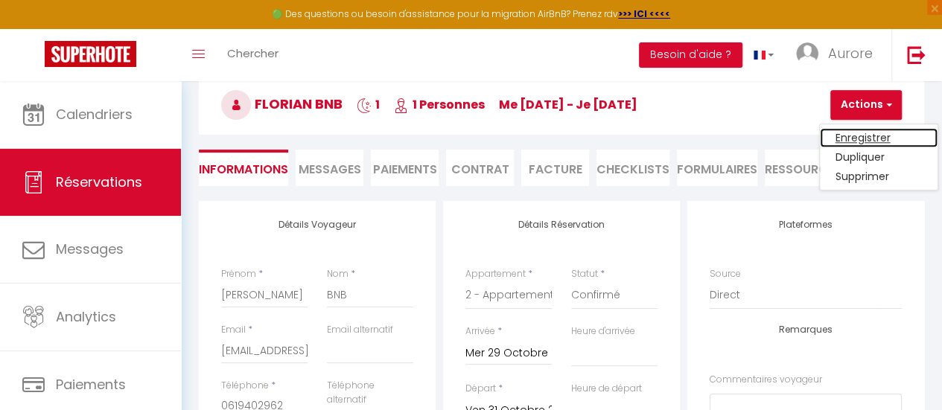
click at [860, 141] on link "Enregistrer" at bounding box center [879, 137] width 118 height 19
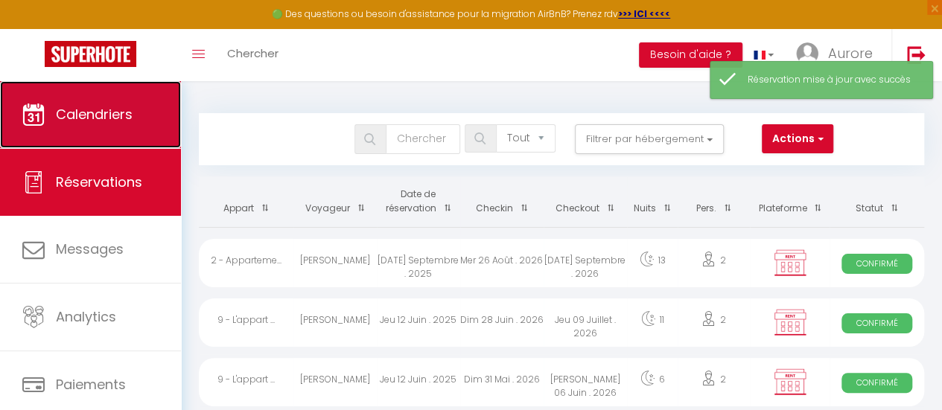
click at [19, 130] on link "Calendriers" at bounding box center [90, 114] width 181 height 67
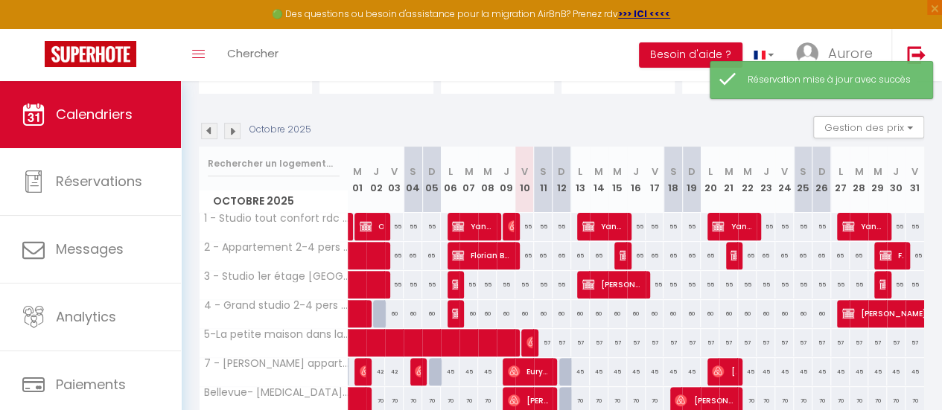
scroll to position [149, 0]
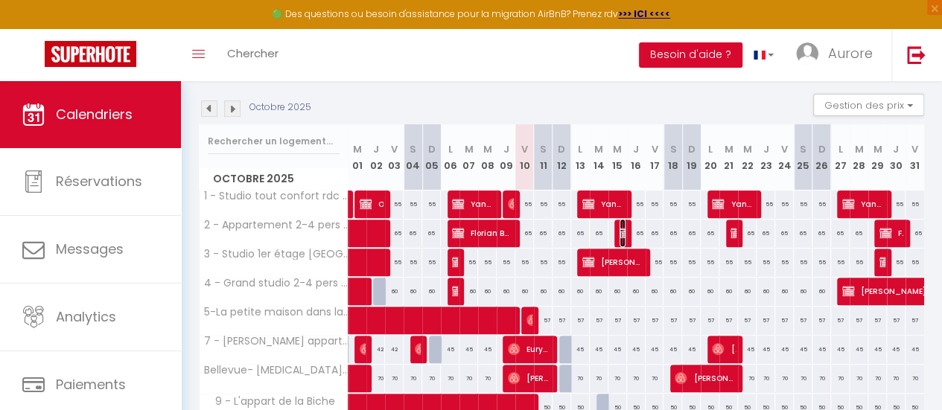
click at [620, 230] on img at bounding box center [626, 233] width 12 height 12
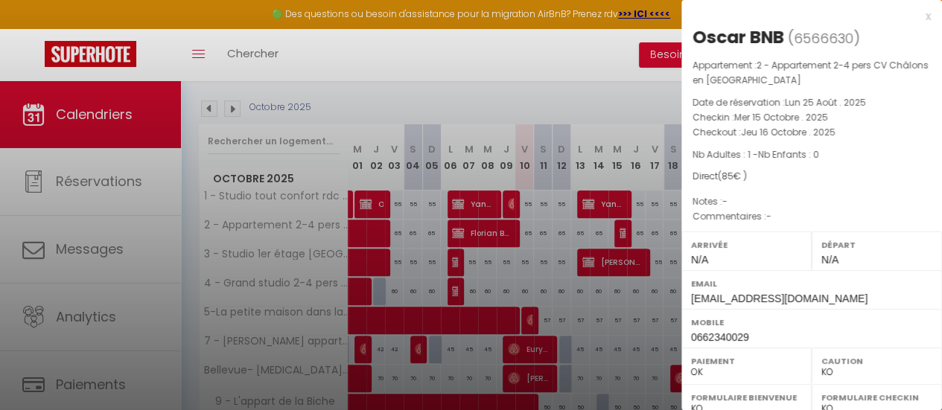
click at [916, 14] on div "x" at bounding box center [805, 16] width 249 height 18
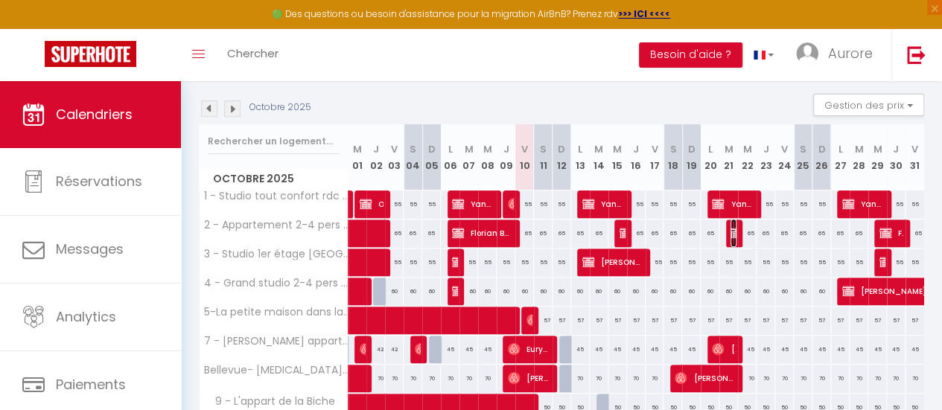
click at [731, 227] on img at bounding box center [737, 233] width 12 height 12
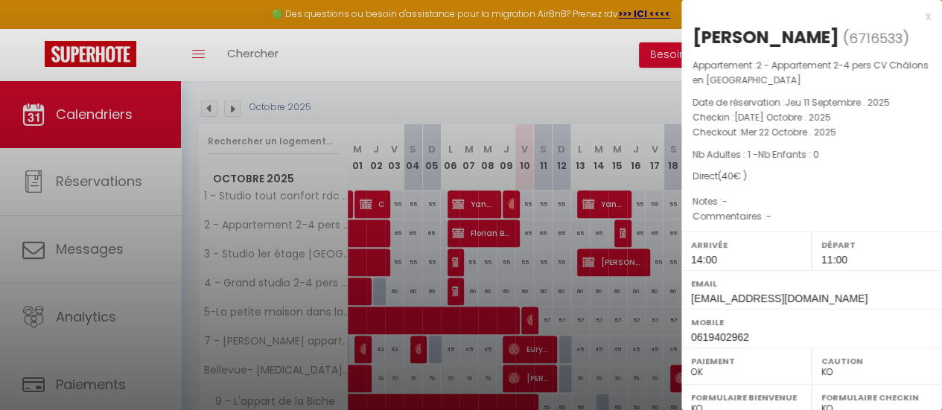
click at [913, 15] on div "x" at bounding box center [805, 16] width 249 height 18
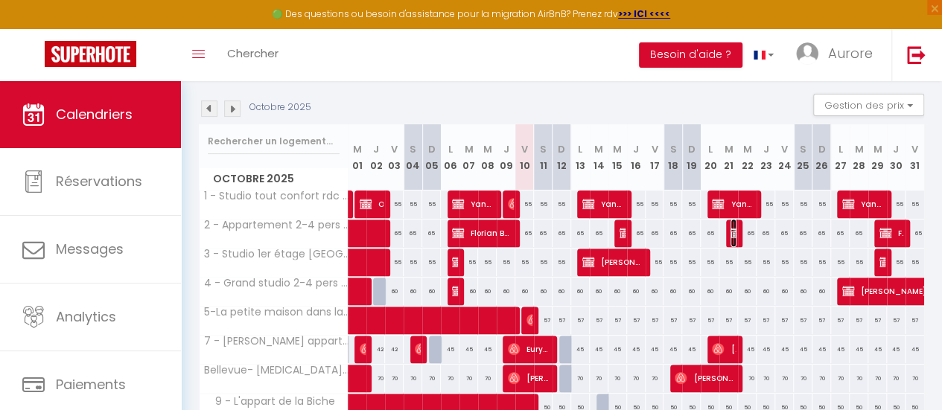
click at [731, 235] on img at bounding box center [737, 233] width 12 height 12
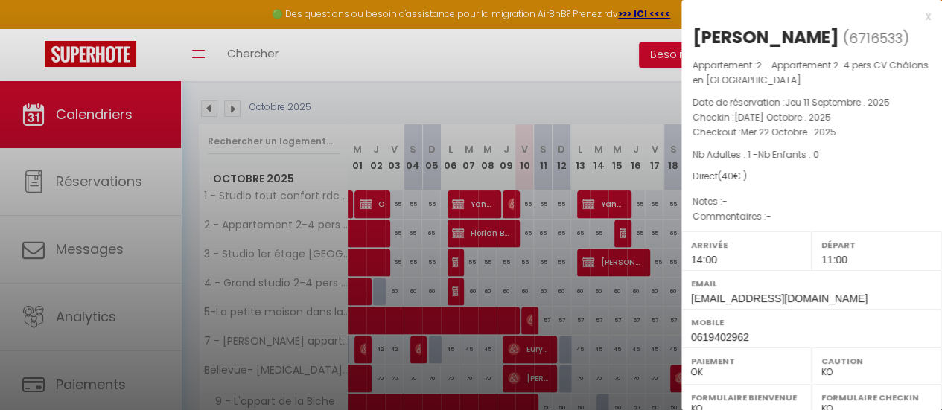
click at [917, 15] on div "x" at bounding box center [805, 16] width 249 height 18
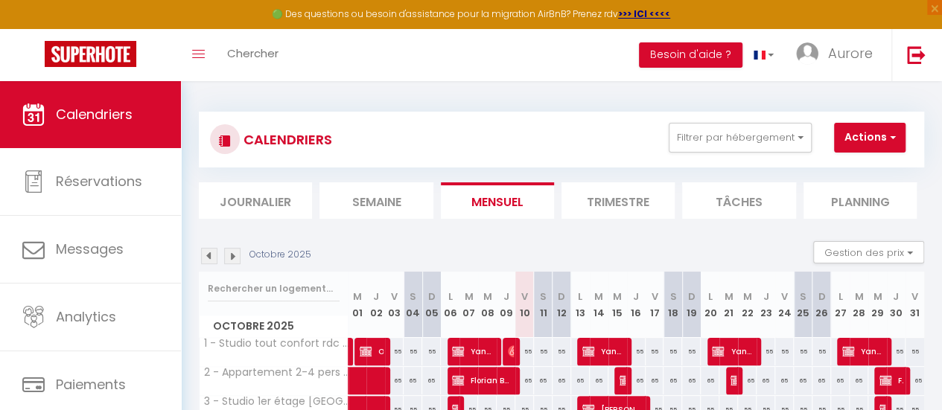
scroll to position [0, 0]
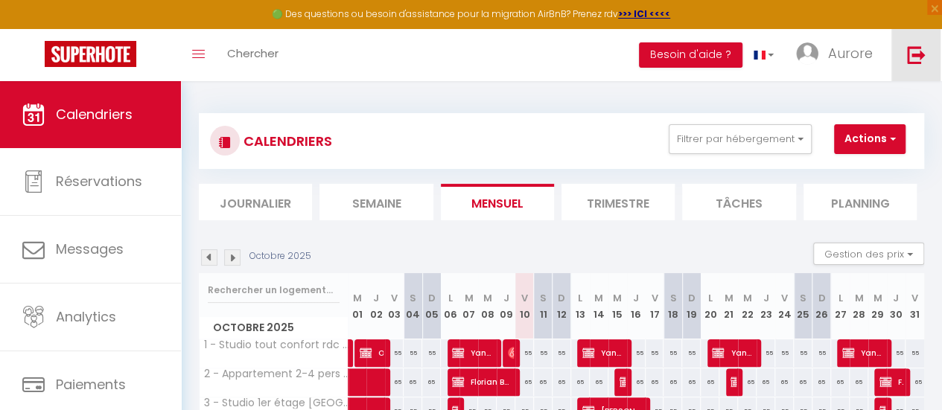
click at [923, 48] on img at bounding box center [916, 54] width 19 height 19
